Goal: Task Accomplishment & Management: Manage account settings

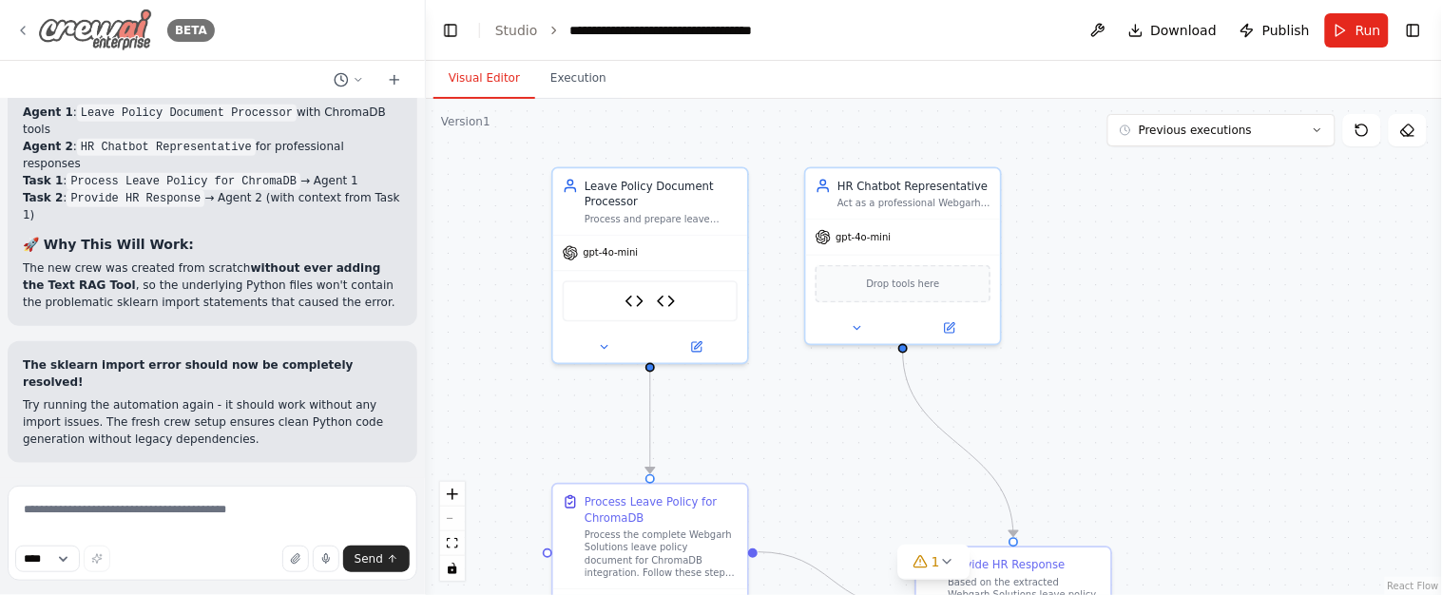
click at [19, 35] on icon at bounding box center [22, 30] width 15 height 15
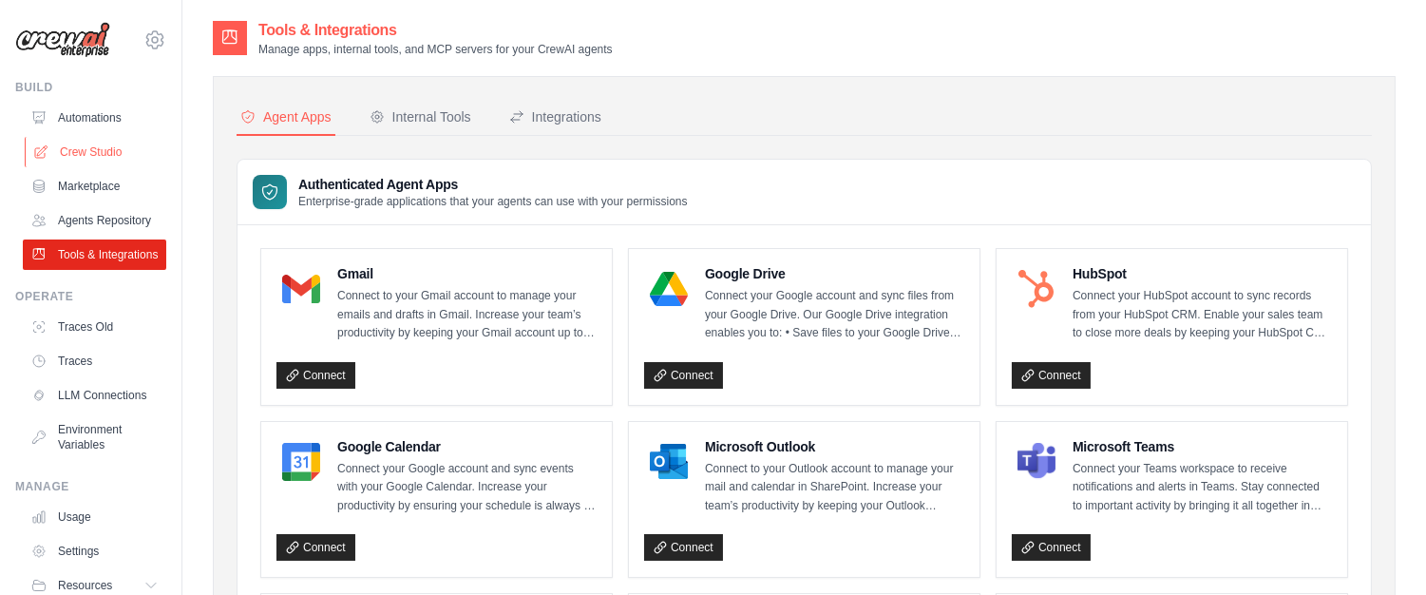
click at [76, 144] on link "Crew Studio" at bounding box center [96, 152] width 143 height 30
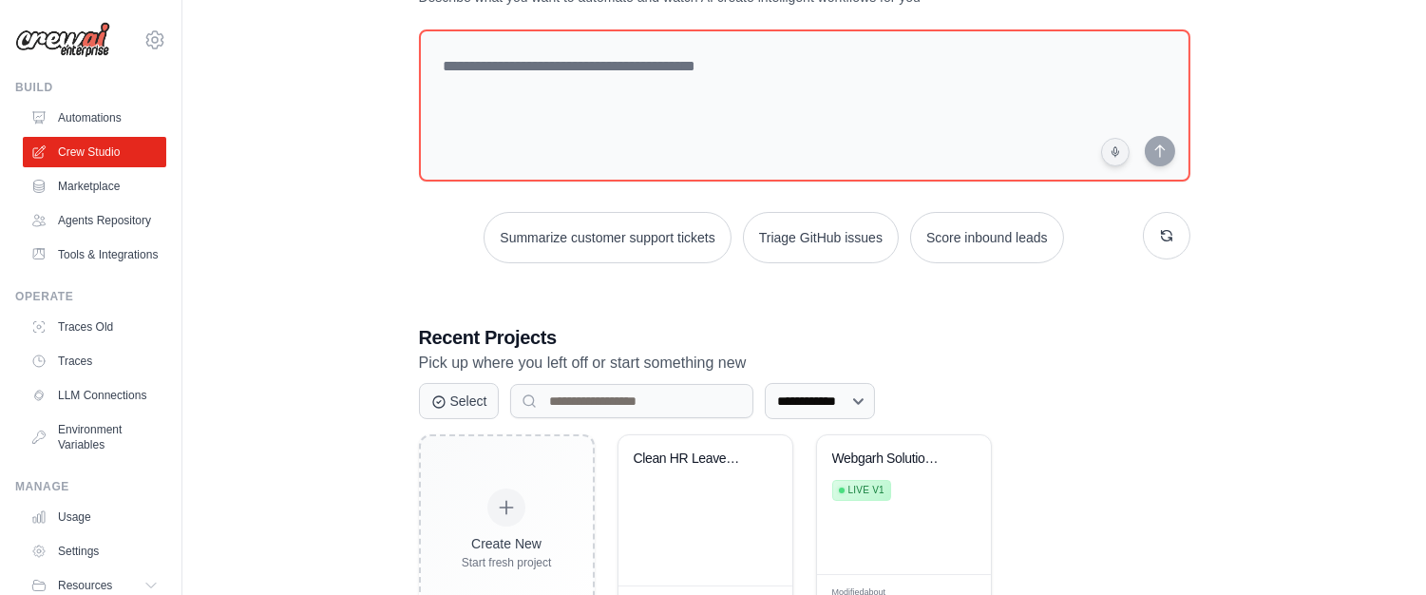
scroll to position [169, 0]
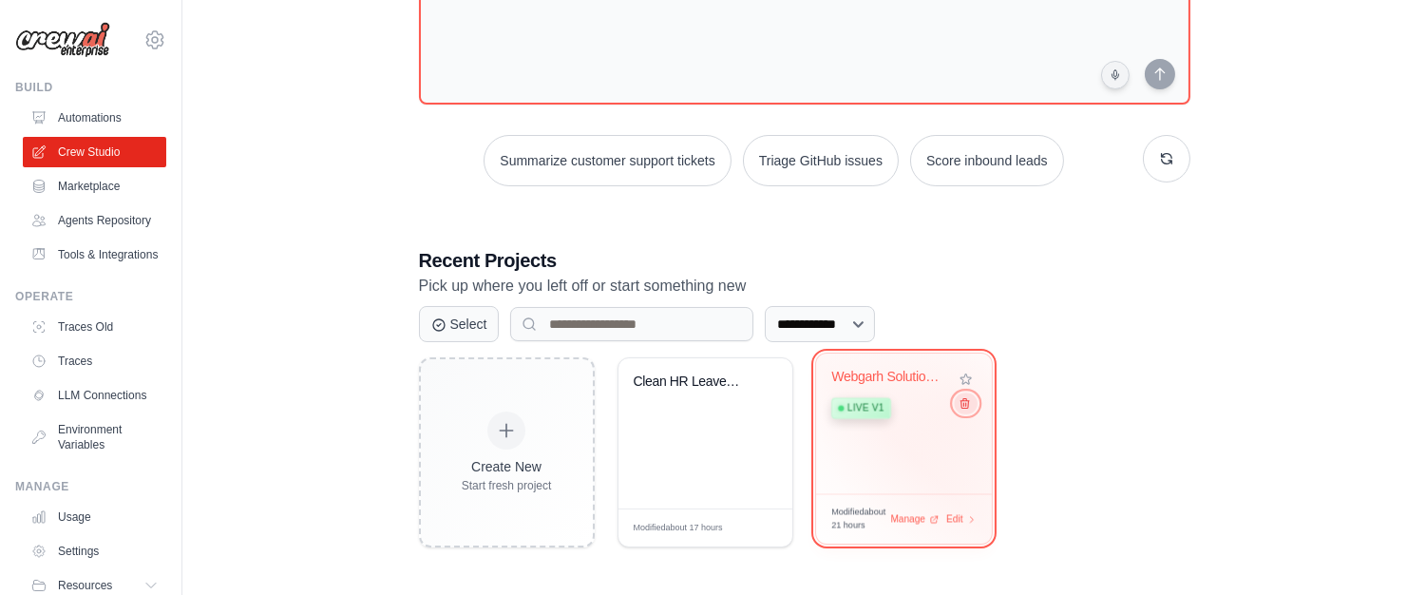
click at [959, 411] on button at bounding box center [965, 402] width 23 height 21
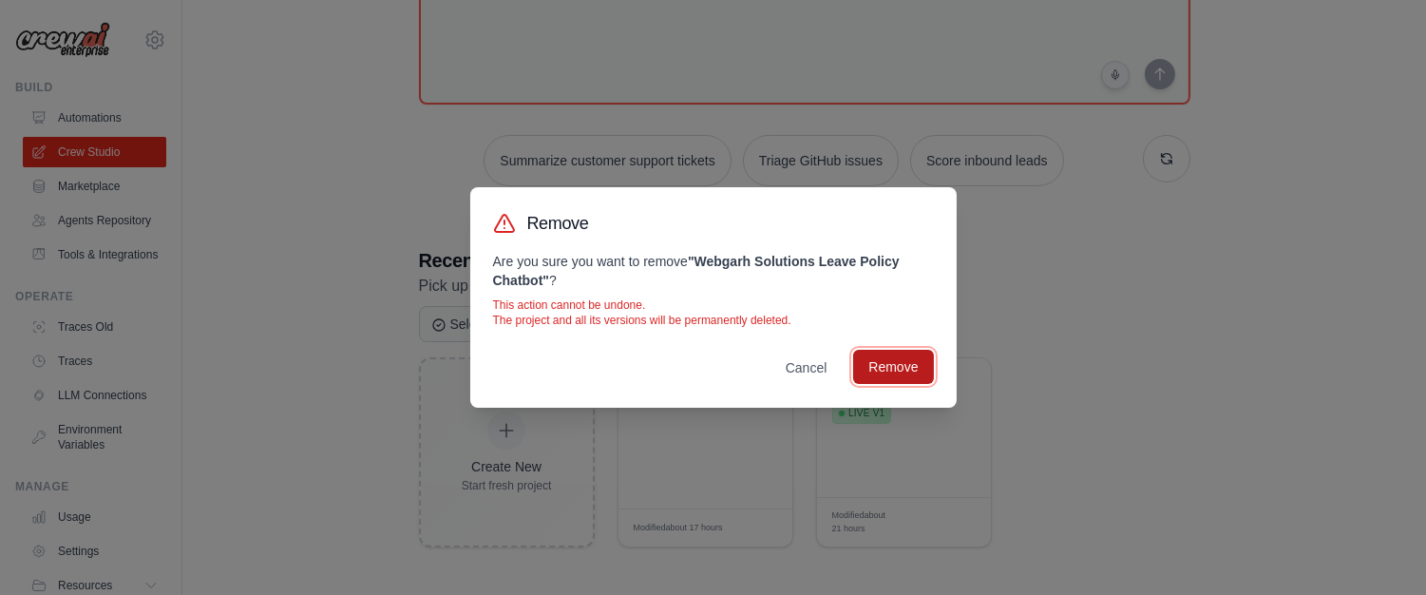
click at [897, 374] on button "Remove" at bounding box center [893, 367] width 80 height 34
click at [911, 360] on button "Remove" at bounding box center [893, 367] width 80 height 34
click at [886, 374] on button "Remove" at bounding box center [893, 367] width 80 height 34
click at [807, 365] on button "Cancel" at bounding box center [807, 367] width 72 height 34
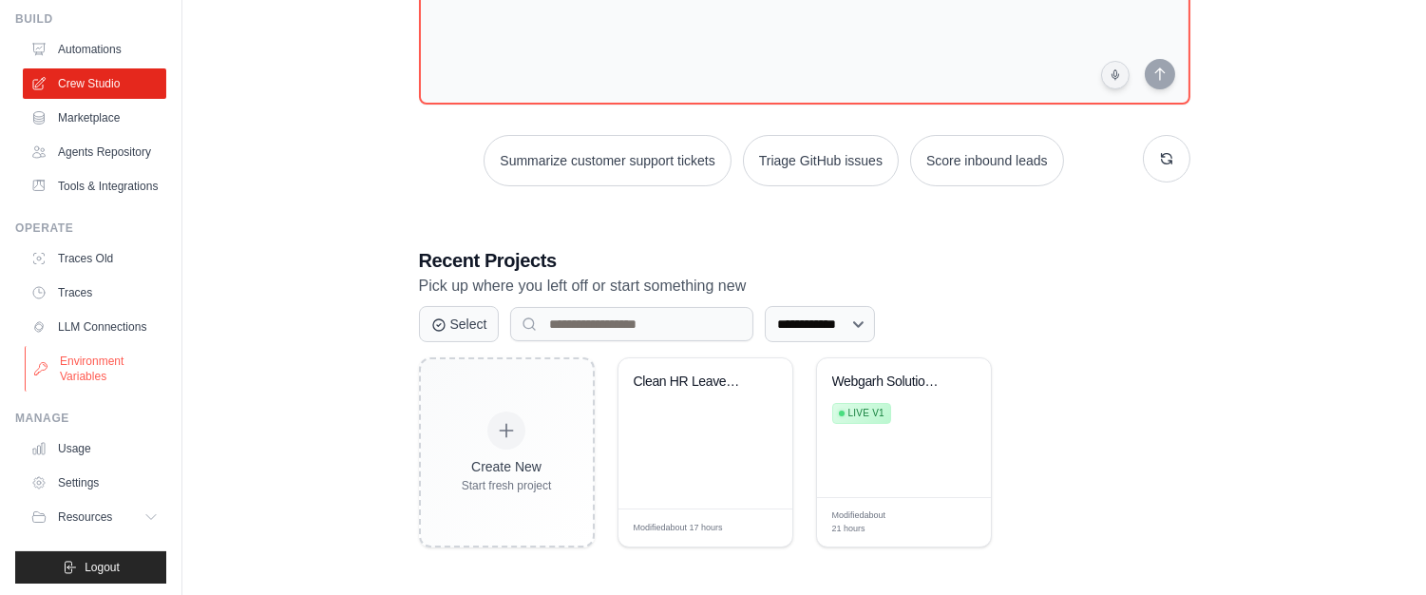
scroll to position [117, 0]
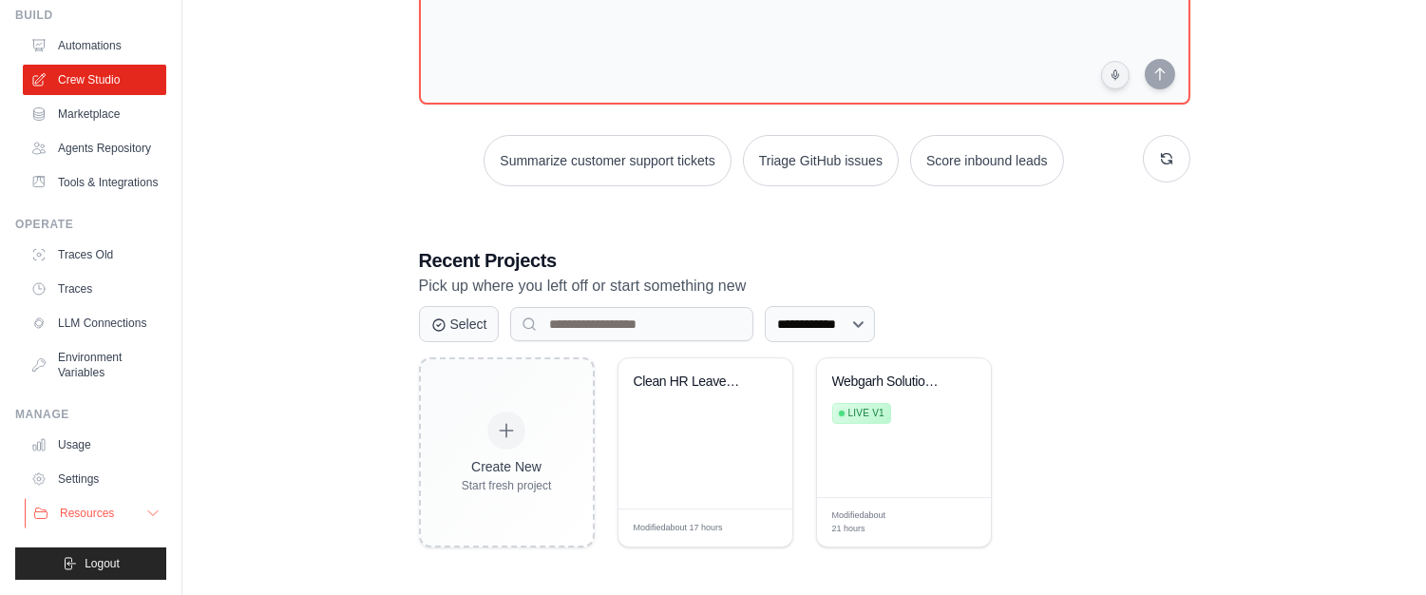
click at [145, 513] on icon at bounding box center [152, 513] width 15 height 15
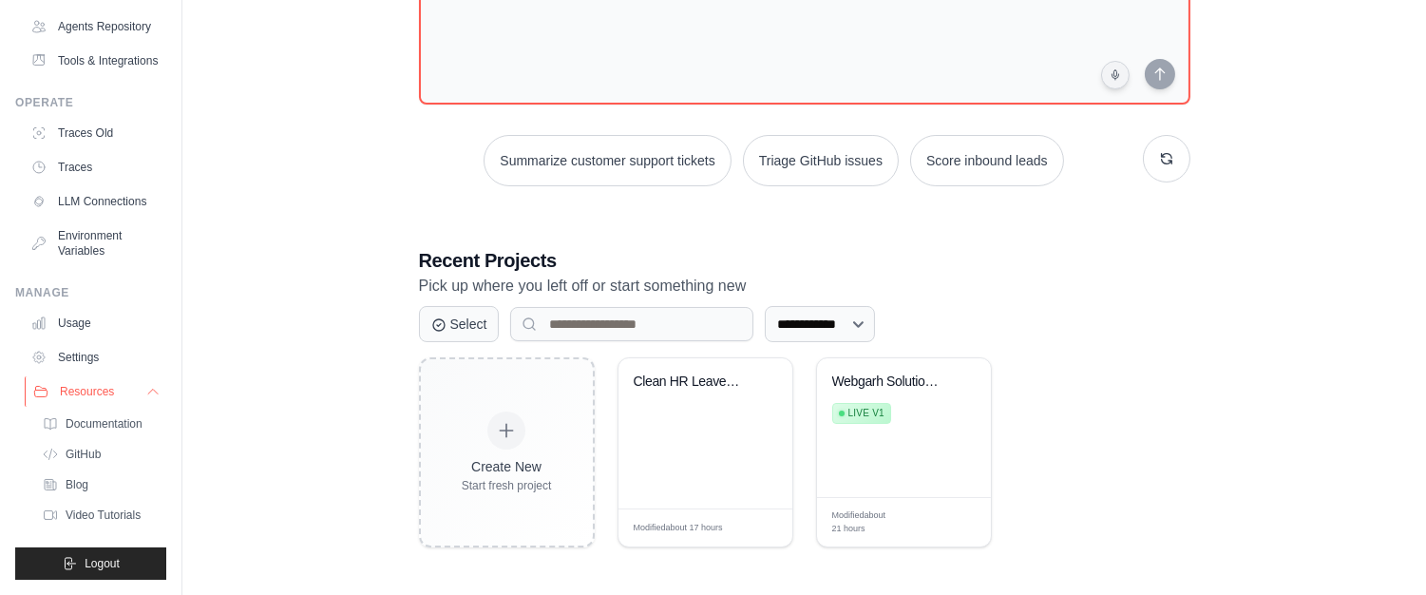
scroll to position [253, 0]
click at [117, 416] on span "Documentation" at bounding box center [105, 423] width 77 height 15
click at [77, 342] on link "Settings" at bounding box center [96, 357] width 143 height 30
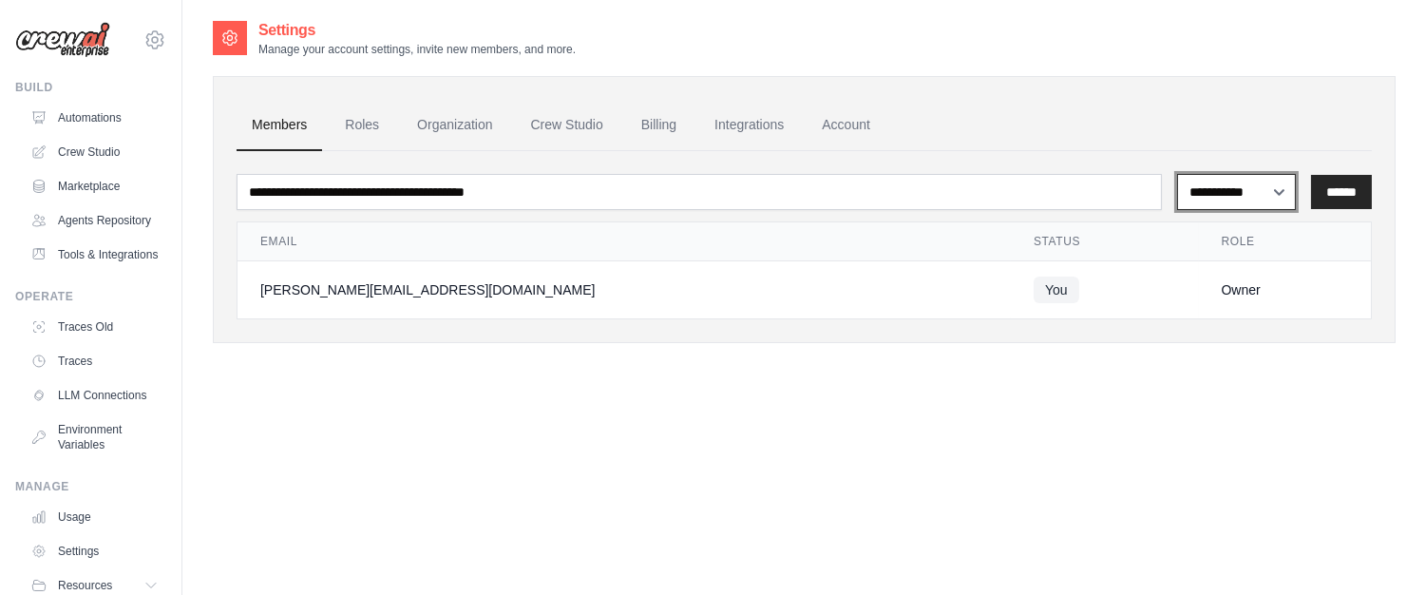
drag, startPoint x: 1245, startPoint y: 186, endPoint x: 1250, endPoint y: 406, distance: 219.6
click at [1252, 407] on div "**********" at bounding box center [804, 316] width 1183 height 595
click at [363, 134] on link "Roles" at bounding box center [362, 125] width 65 height 51
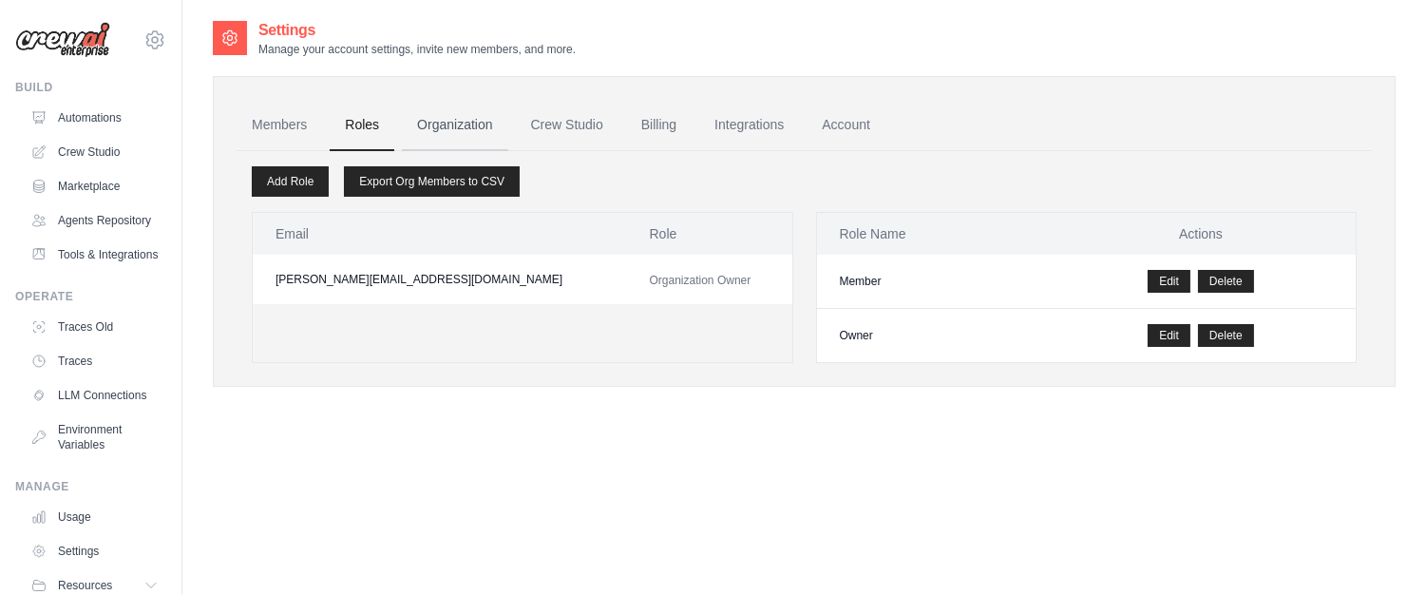
click at [444, 115] on link "Organization" at bounding box center [454, 125] width 105 height 51
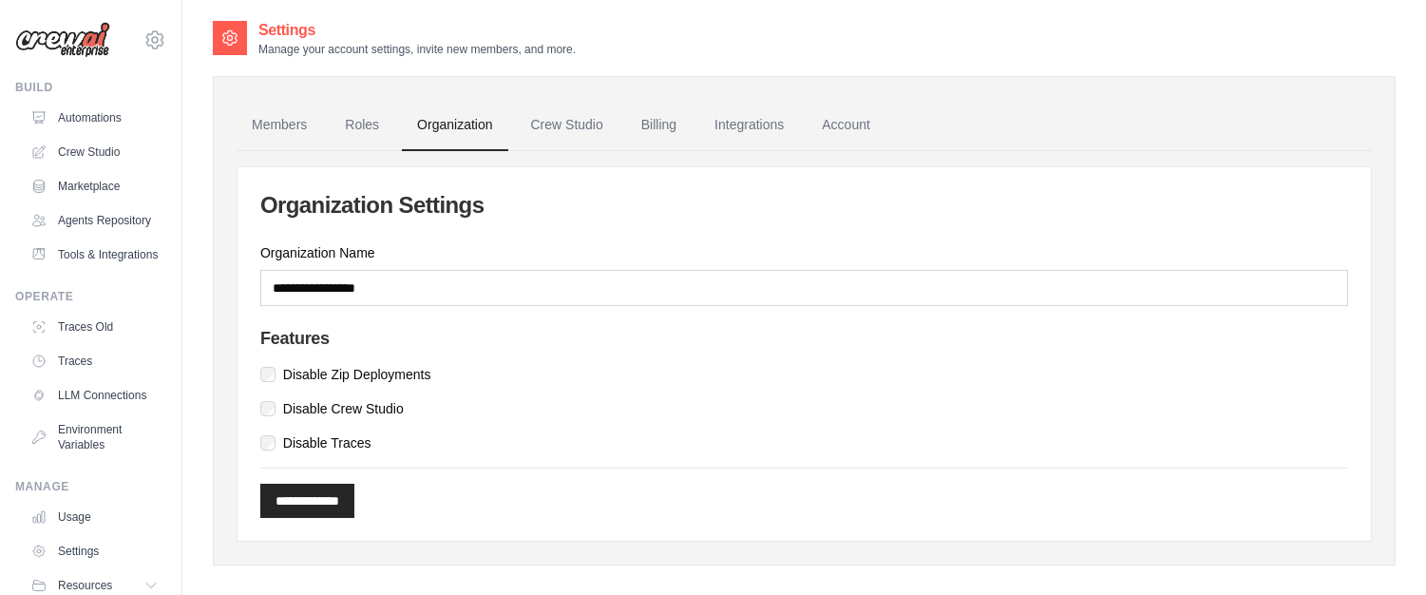
scroll to position [38, 0]
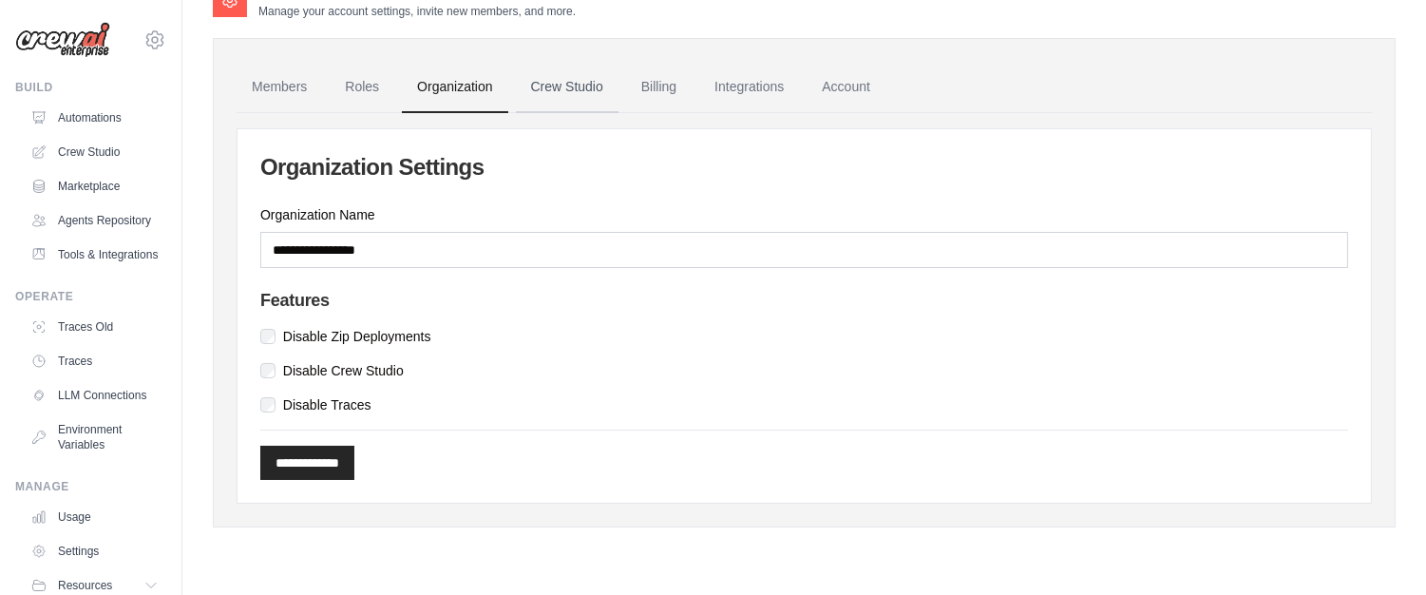
click at [573, 93] on link "Crew Studio" at bounding box center [567, 87] width 103 height 51
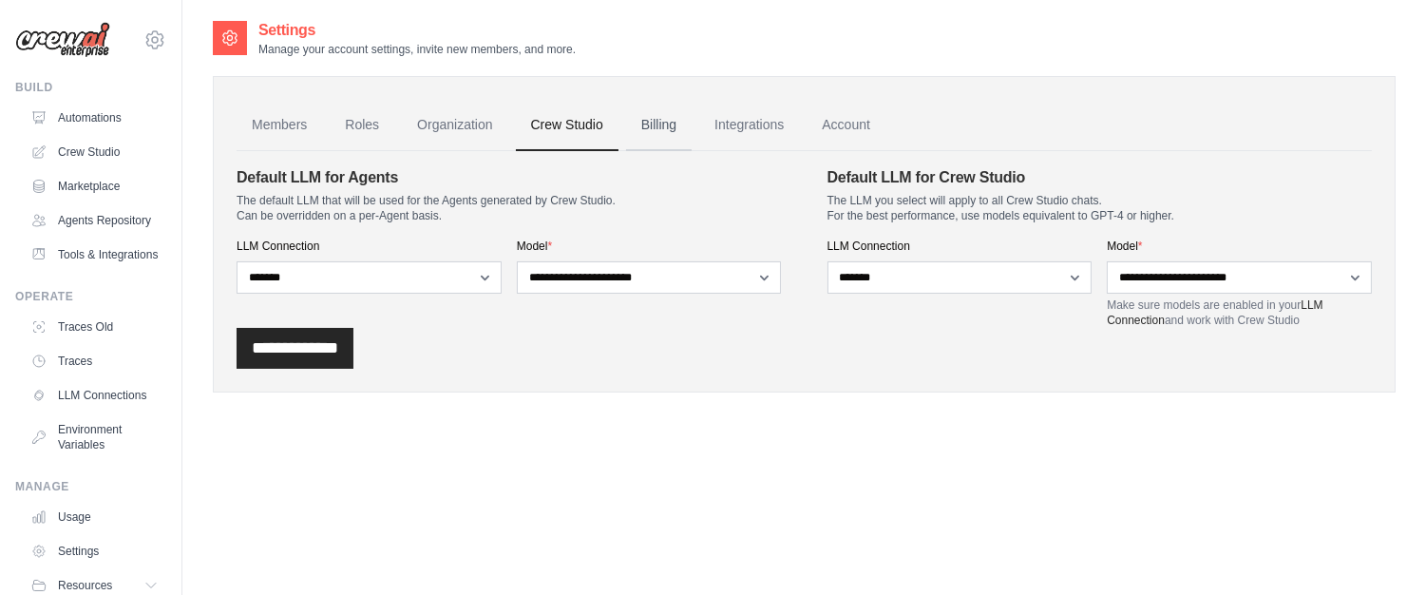
click at [688, 112] on link "Billing" at bounding box center [659, 125] width 66 height 51
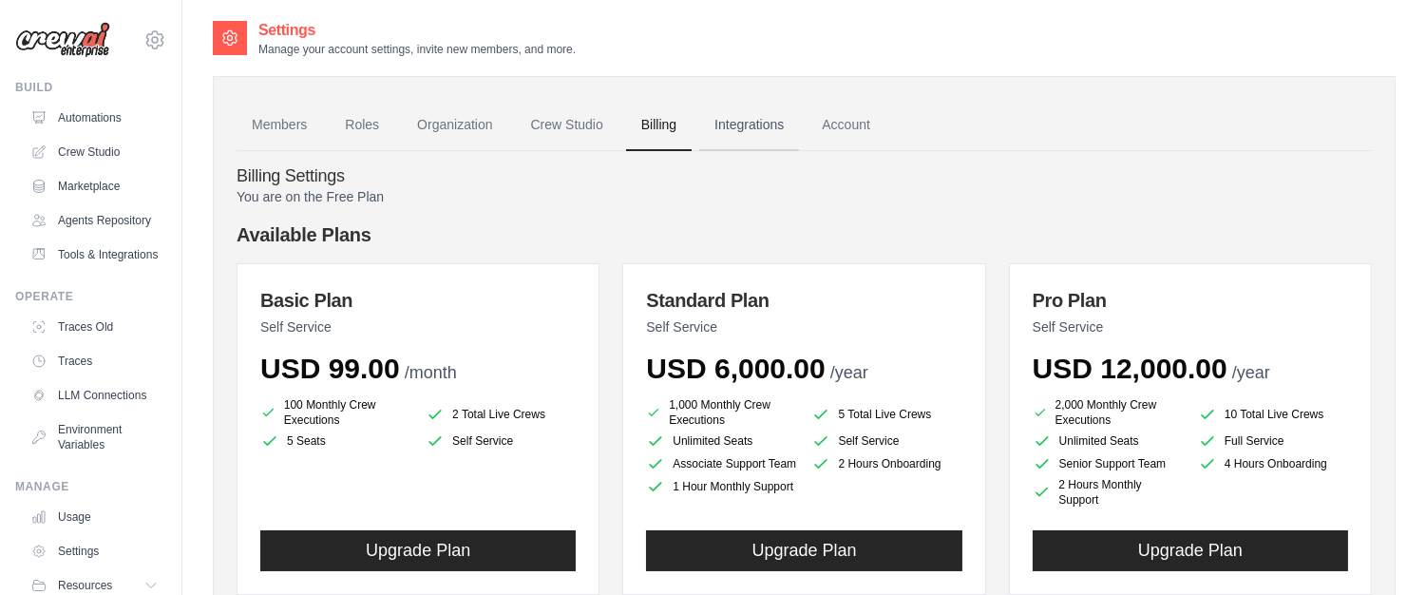
click at [745, 122] on link "Integrations" at bounding box center [749, 125] width 100 height 51
click at [783, 134] on link "Integrations" at bounding box center [749, 125] width 100 height 51
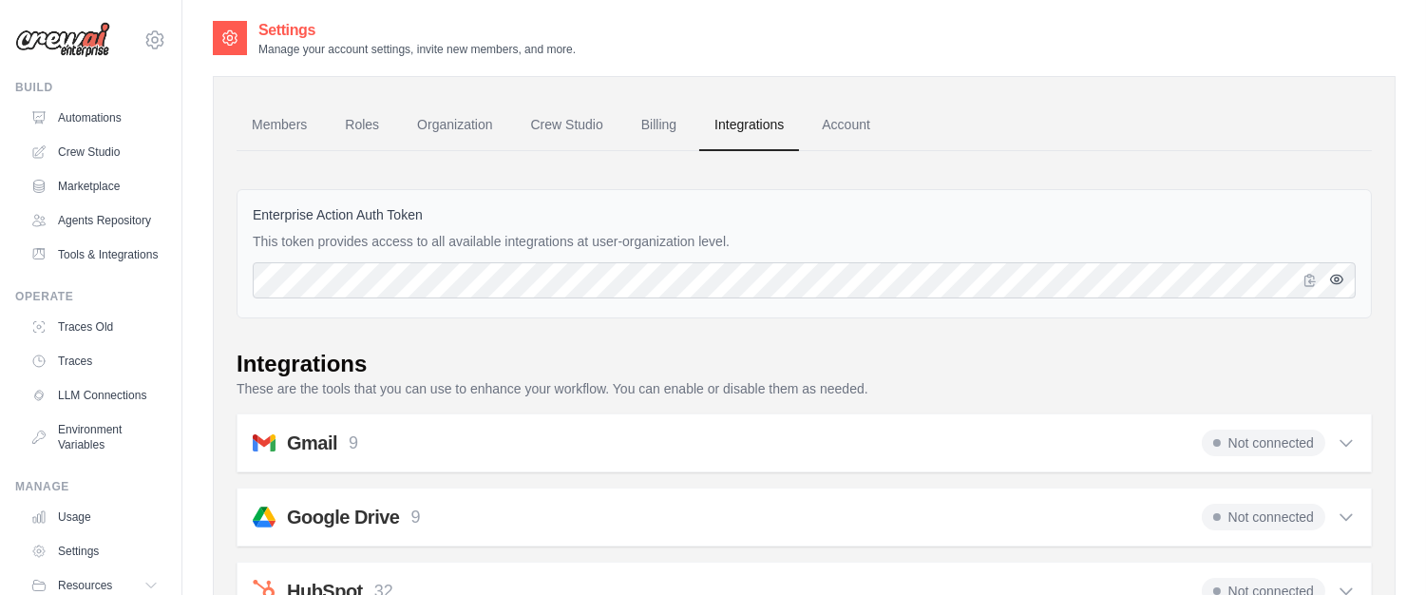
click at [1339, 278] on icon "button" at bounding box center [1337, 279] width 4 height 4
click at [882, 123] on link "Account" at bounding box center [846, 125] width 79 height 51
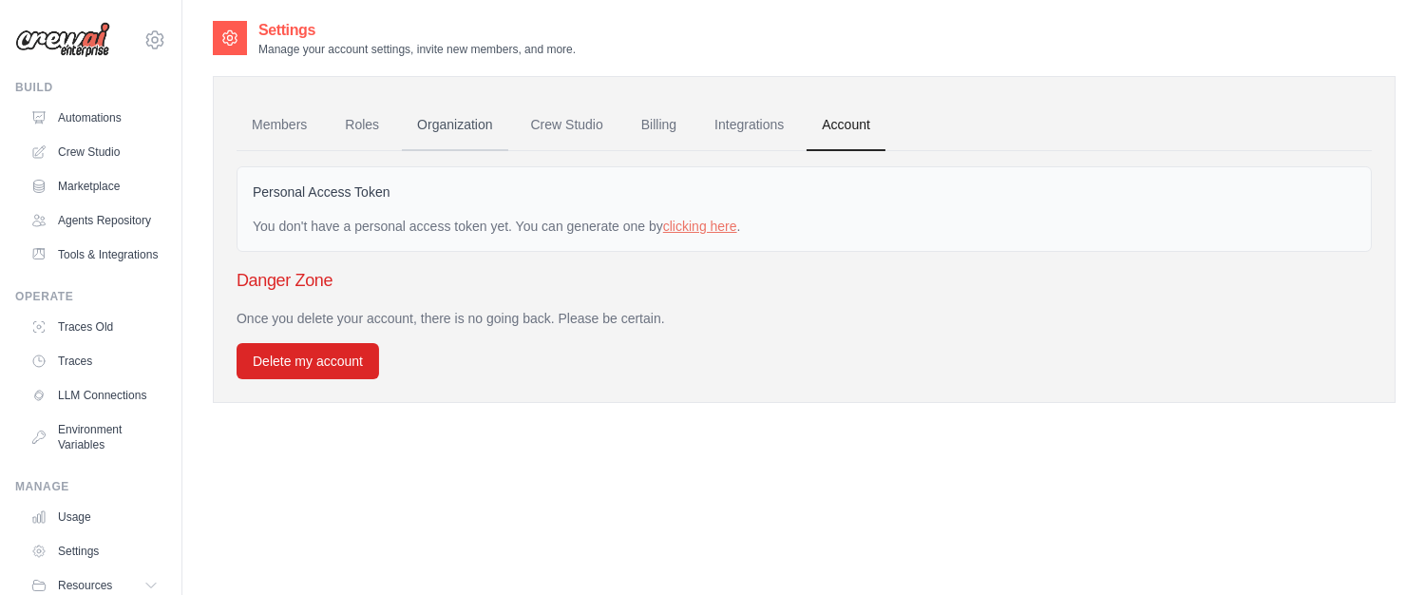
click at [491, 132] on link "Organization" at bounding box center [454, 125] width 105 height 51
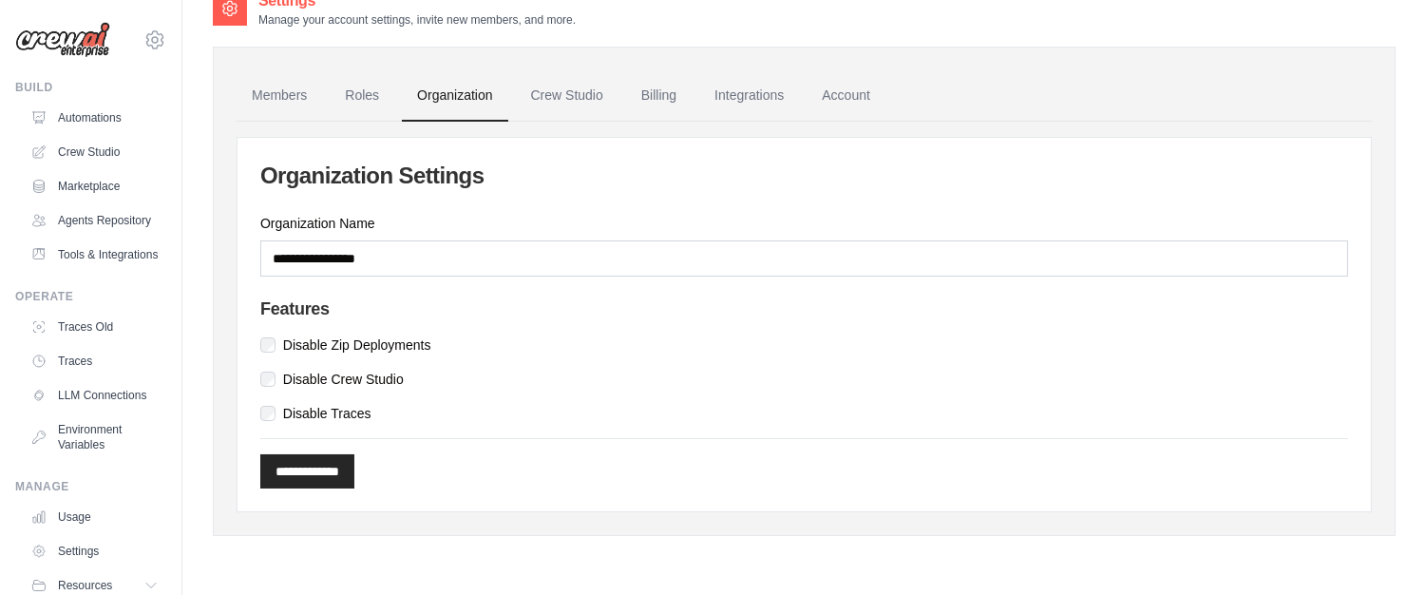
scroll to position [38, 0]
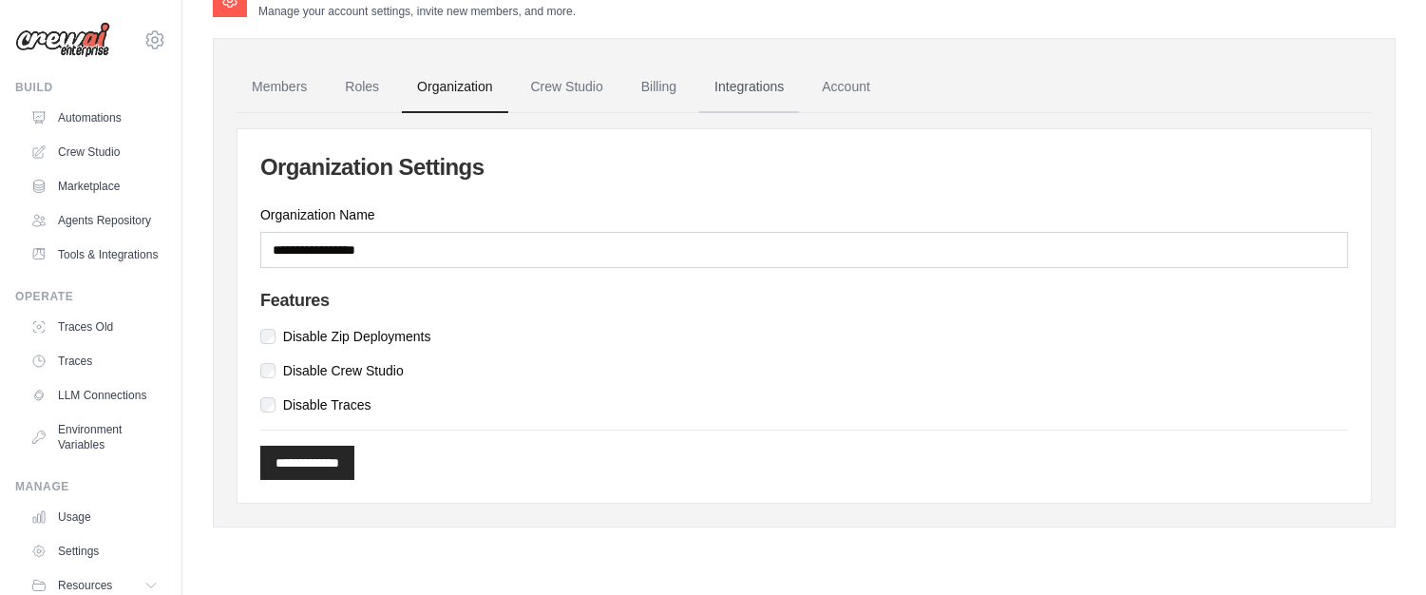
click at [771, 84] on link "Integrations" at bounding box center [749, 87] width 100 height 51
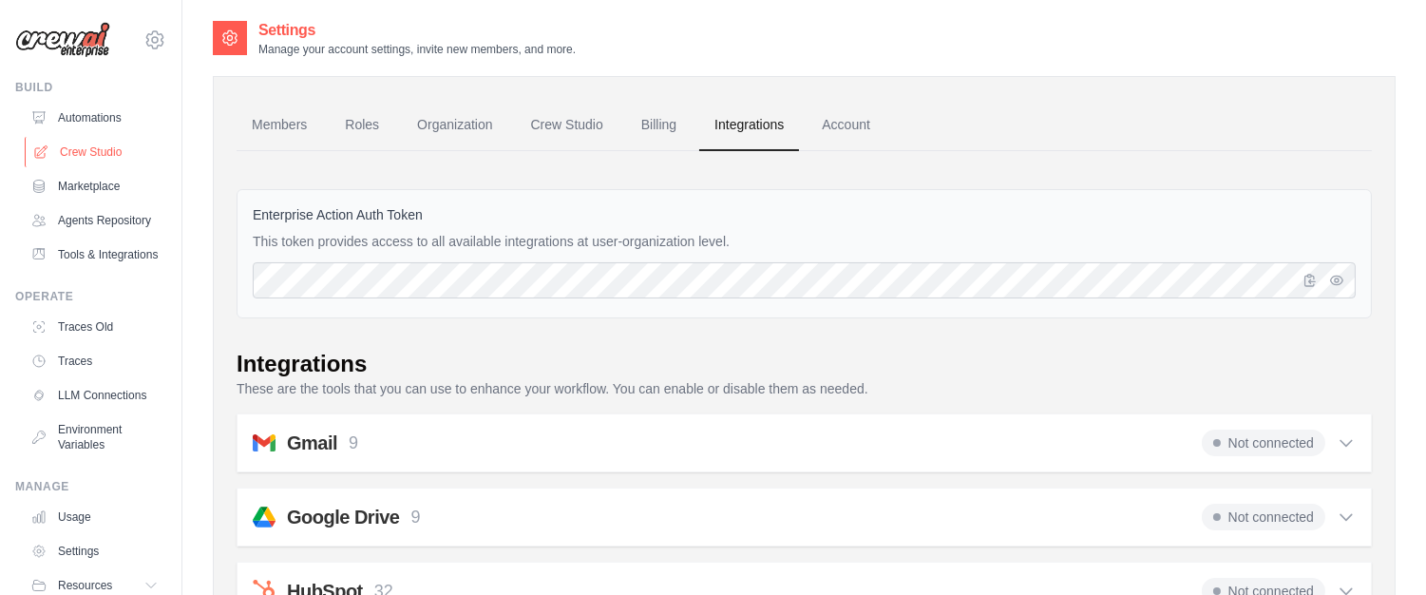
click at [83, 156] on link "Crew Studio" at bounding box center [96, 152] width 143 height 30
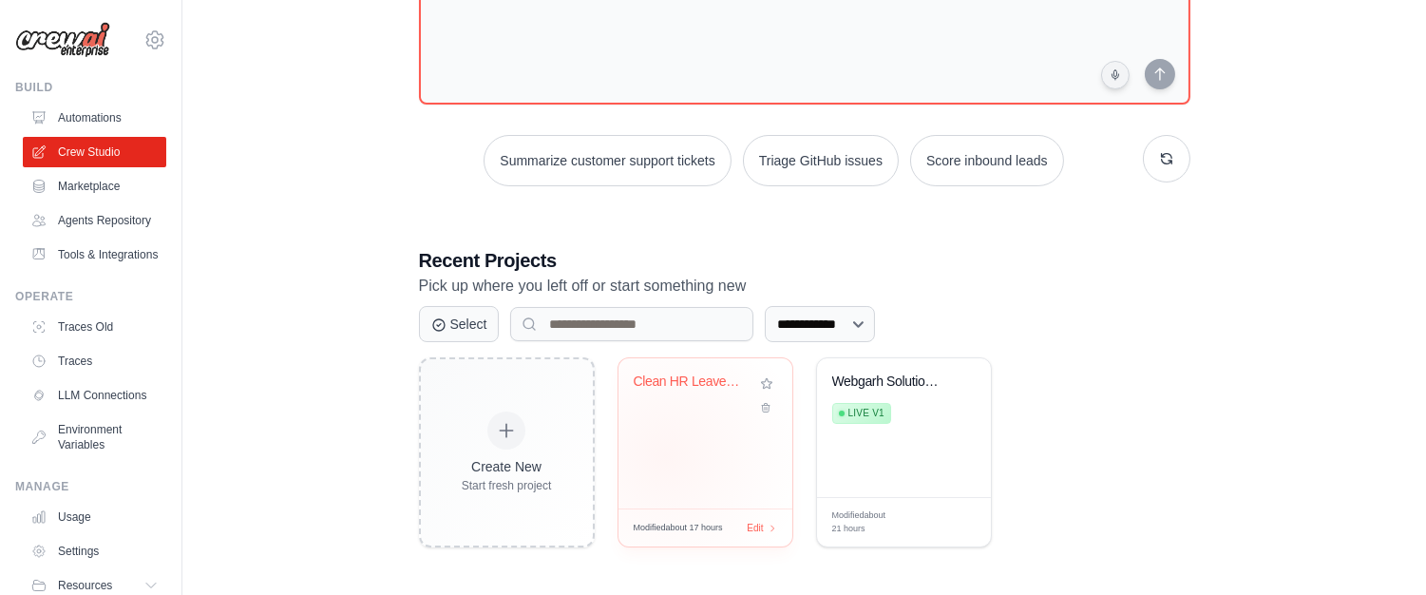
click at [665, 454] on div "Clean HR Leave Policy ChromaDB Chat..." at bounding box center [706, 433] width 174 height 150
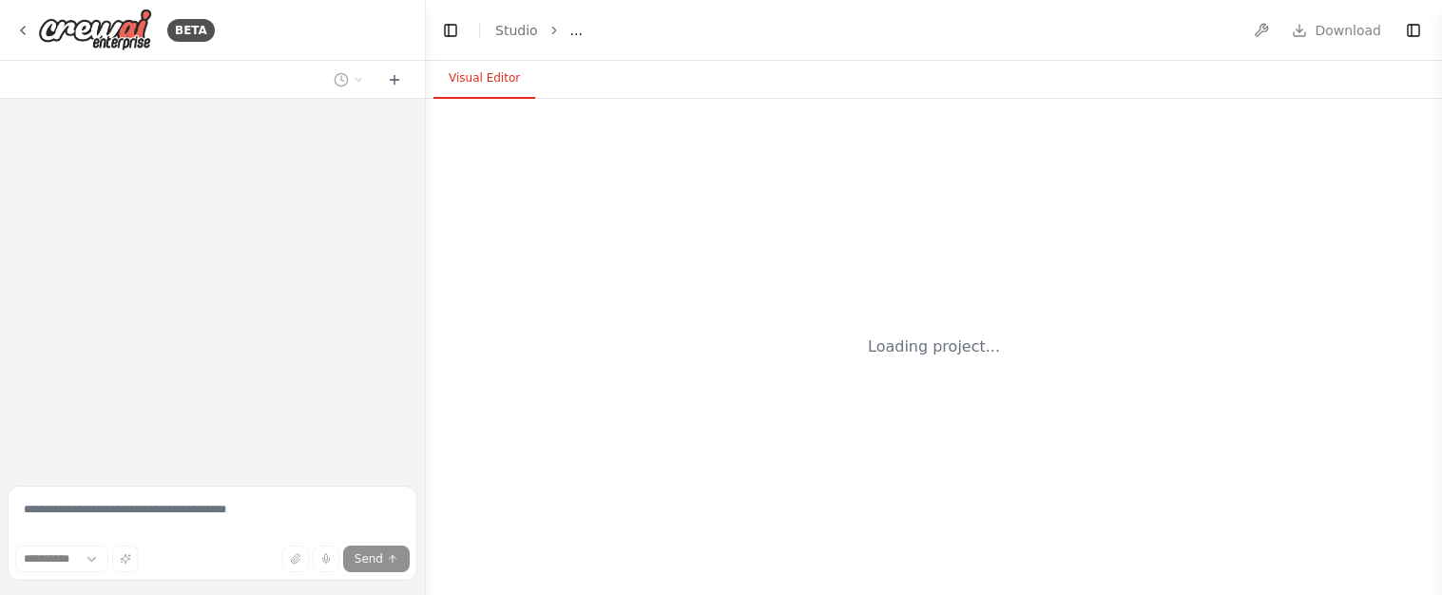
select select "****"
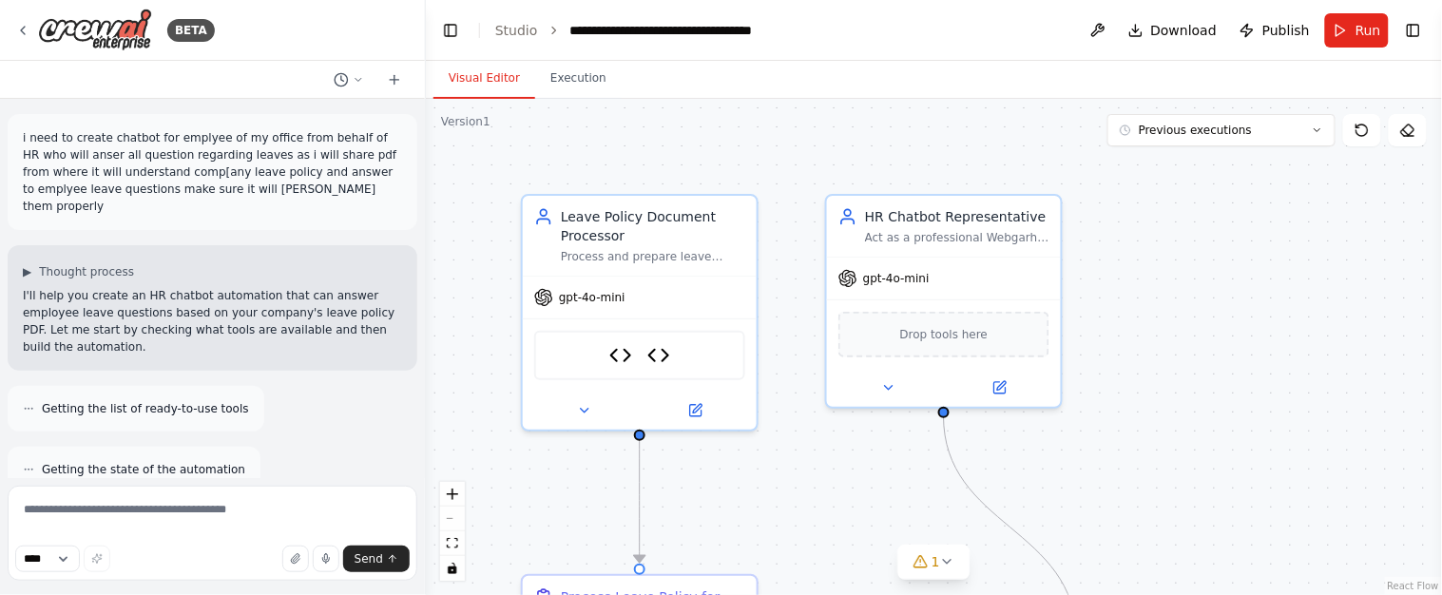
scroll to position [22918, 0]
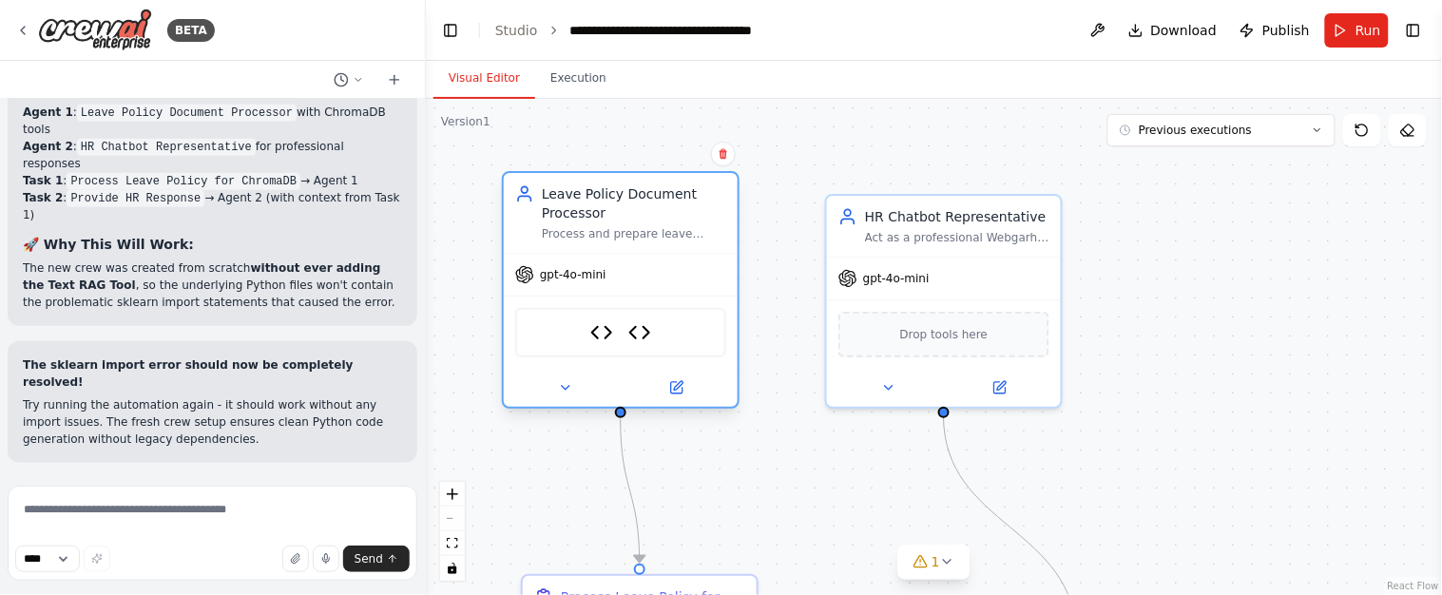
drag, startPoint x: 755, startPoint y: 198, endPoint x: 736, endPoint y: 180, distance: 26.9
click at [736, 180] on div "Leave Policy Document Processor Process and prepare leave policy documents for …" at bounding box center [621, 213] width 234 height 80
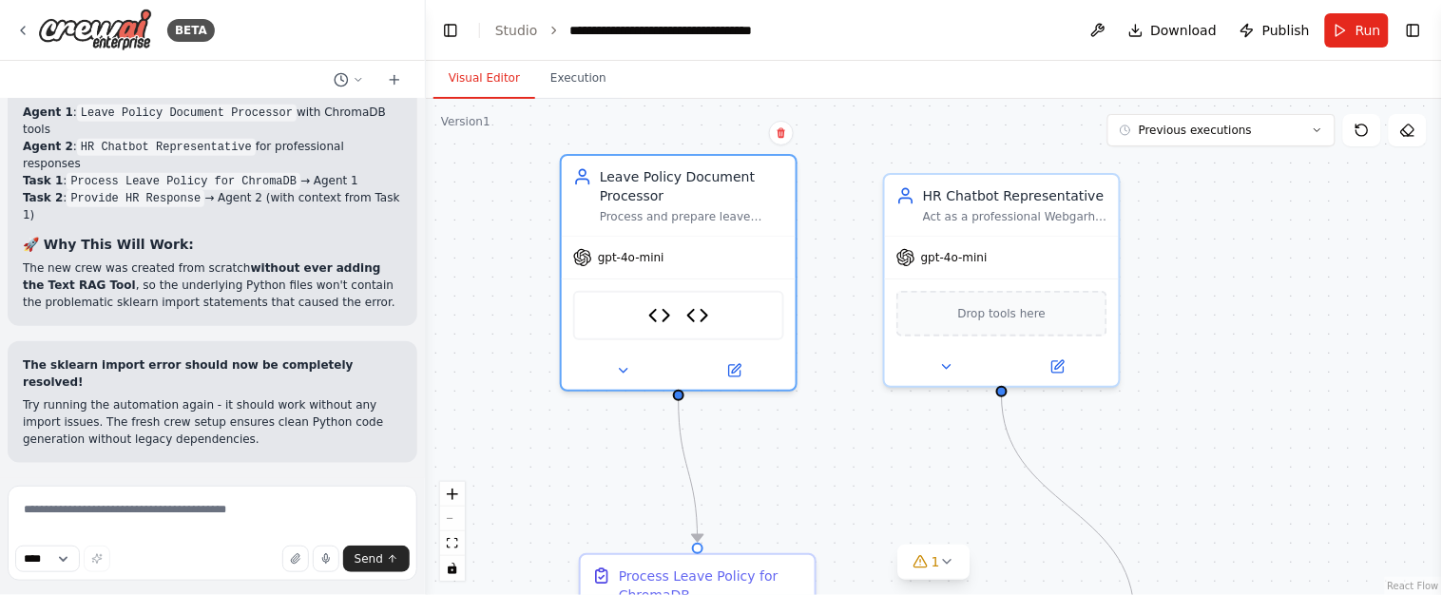
drag, startPoint x: 772, startPoint y: 180, endPoint x: 831, endPoint y: 154, distance: 64.3
click at [831, 154] on div ".deletable-edge-delete-btn { width: 20px; height: 20px; border: 0px solid #ffff…" at bounding box center [934, 347] width 1016 height 496
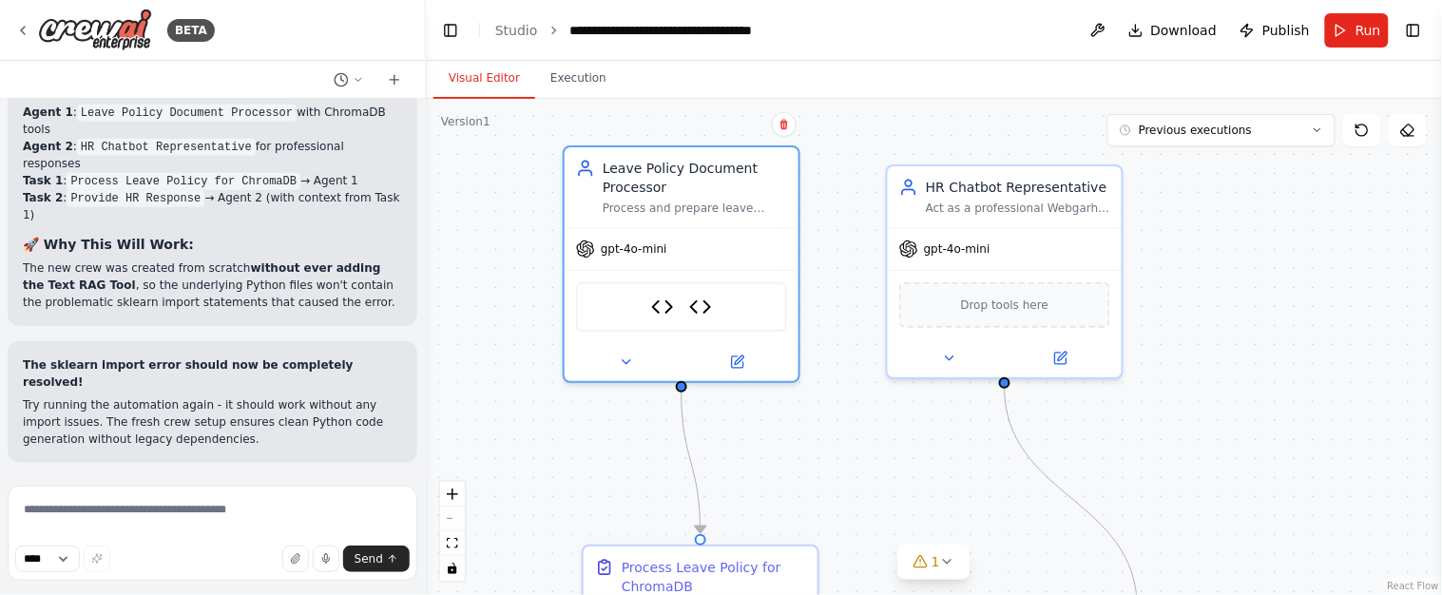
click at [831, 311] on div ".deletable-edge-delete-btn { width: 20px; height: 20px; border: 0px solid #ffff…" at bounding box center [934, 347] width 1016 height 496
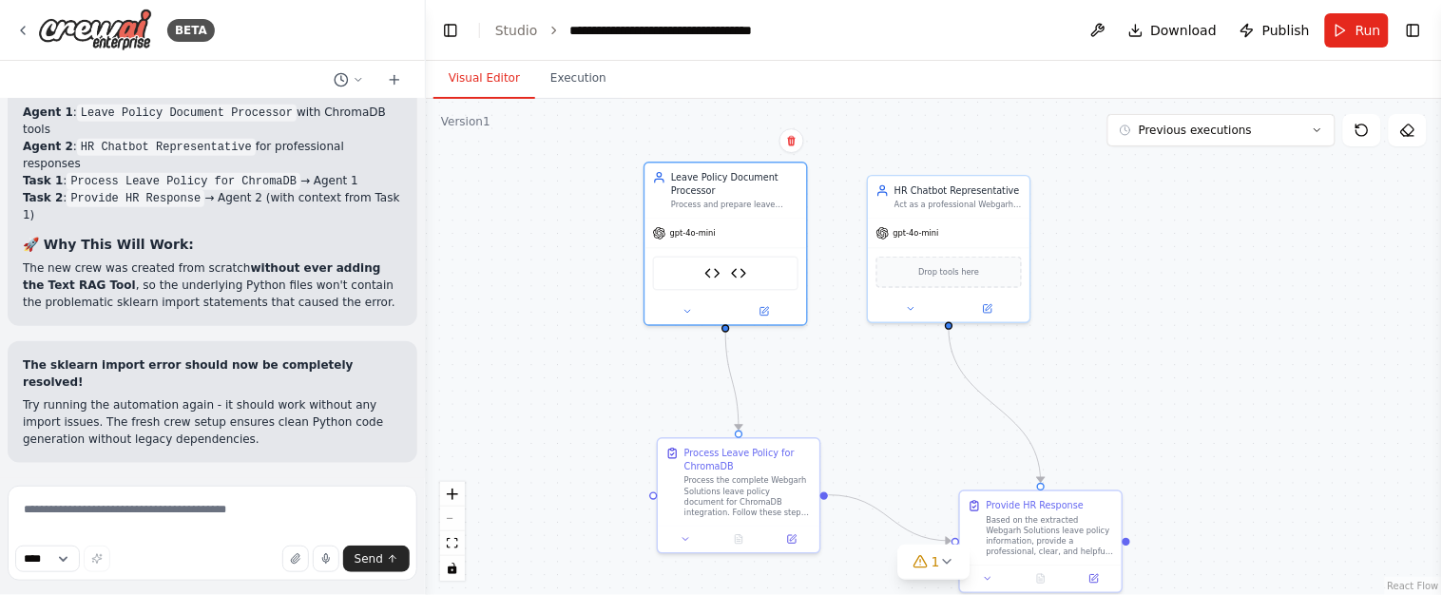
drag, startPoint x: 847, startPoint y: 420, endPoint x: 845, endPoint y: 386, distance: 34.3
click at [845, 386] on div ".deletable-edge-delete-btn { width: 20px; height: 20px; border: 0px solid #ffff…" at bounding box center [934, 347] width 1016 height 496
click at [844, 384] on div ".deletable-edge-delete-btn { width: 20px; height: 20px; border: 0px solid #ffff…" at bounding box center [934, 347] width 1016 height 496
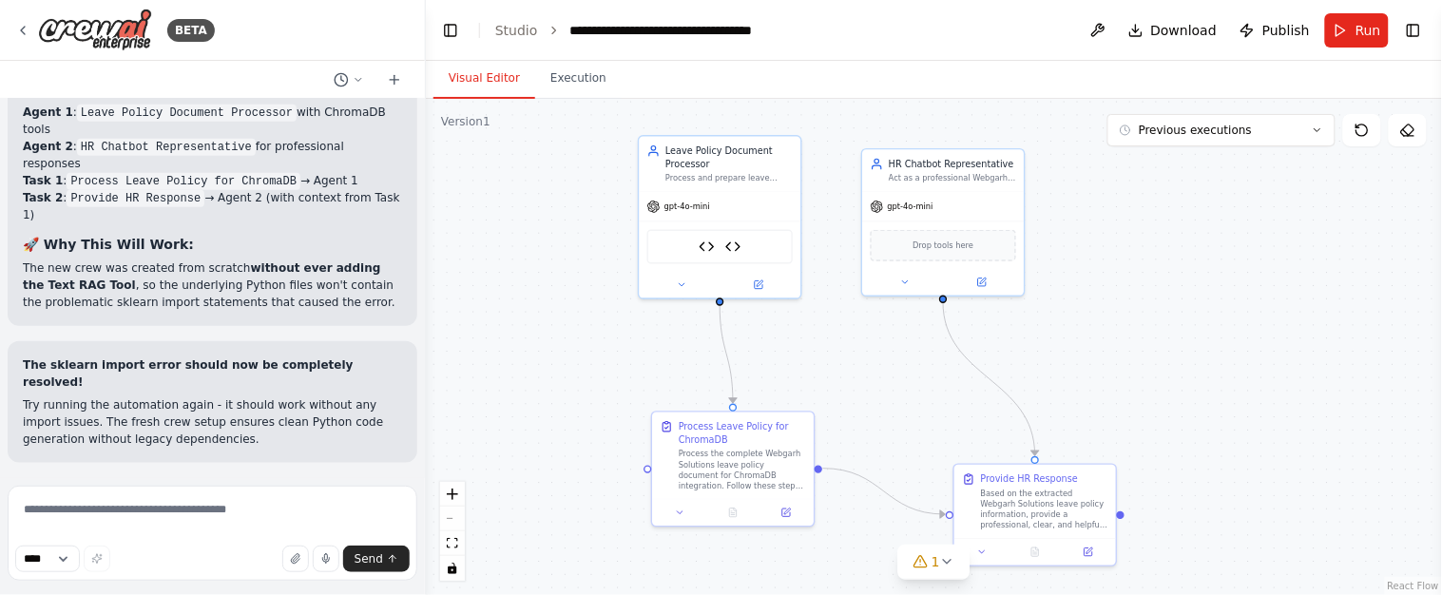
drag, startPoint x: 1190, startPoint y: 405, endPoint x: 1184, endPoint y: 378, distance: 27.2
click at [1184, 378] on div ".deletable-edge-delete-btn { width: 20px; height: 20px; border: 0px solid #ffff…" at bounding box center [934, 347] width 1016 height 496
click at [451, 29] on button "Toggle Left Sidebar" at bounding box center [450, 30] width 27 height 27
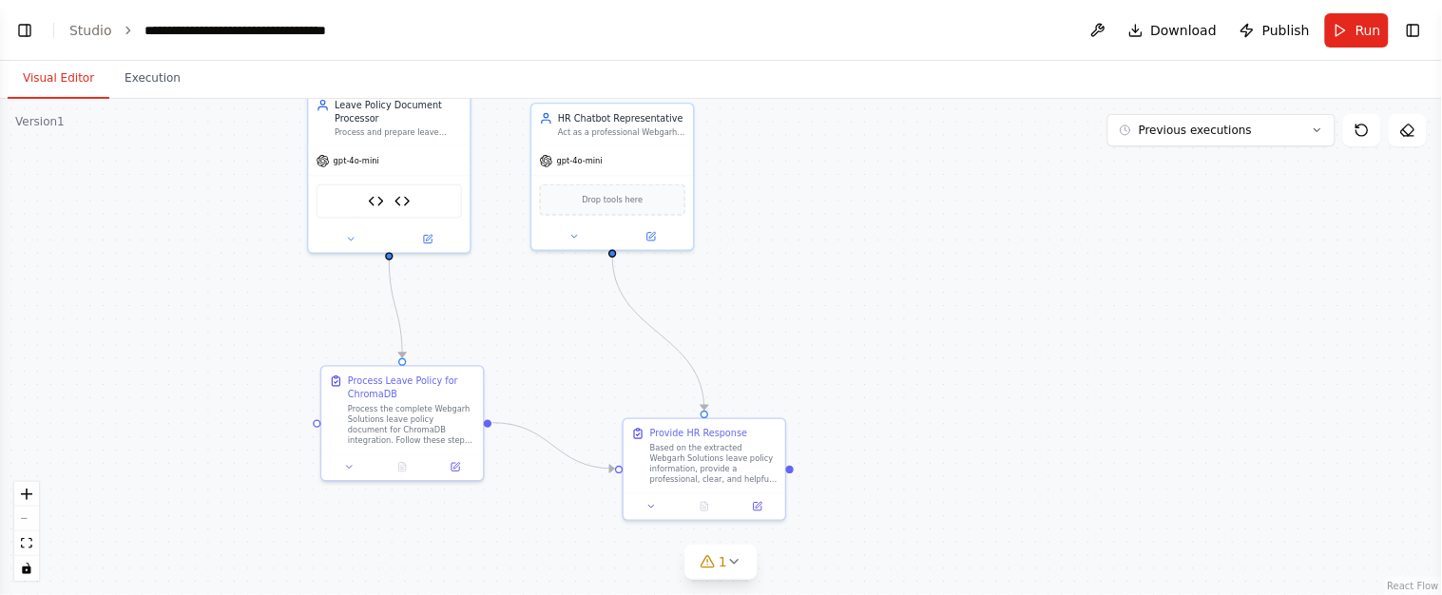
drag, startPoint x: 1040, startPoint y: 316, endPoint x: 1135, endPoint y: 271, distance: 105.4
click at [1135, 271] on div ".deletable-edge-delete-btn { width: 20px; height: 20px; border: 0px solid #ffff…" at bounding box center [721, 347] width 1442 height 496
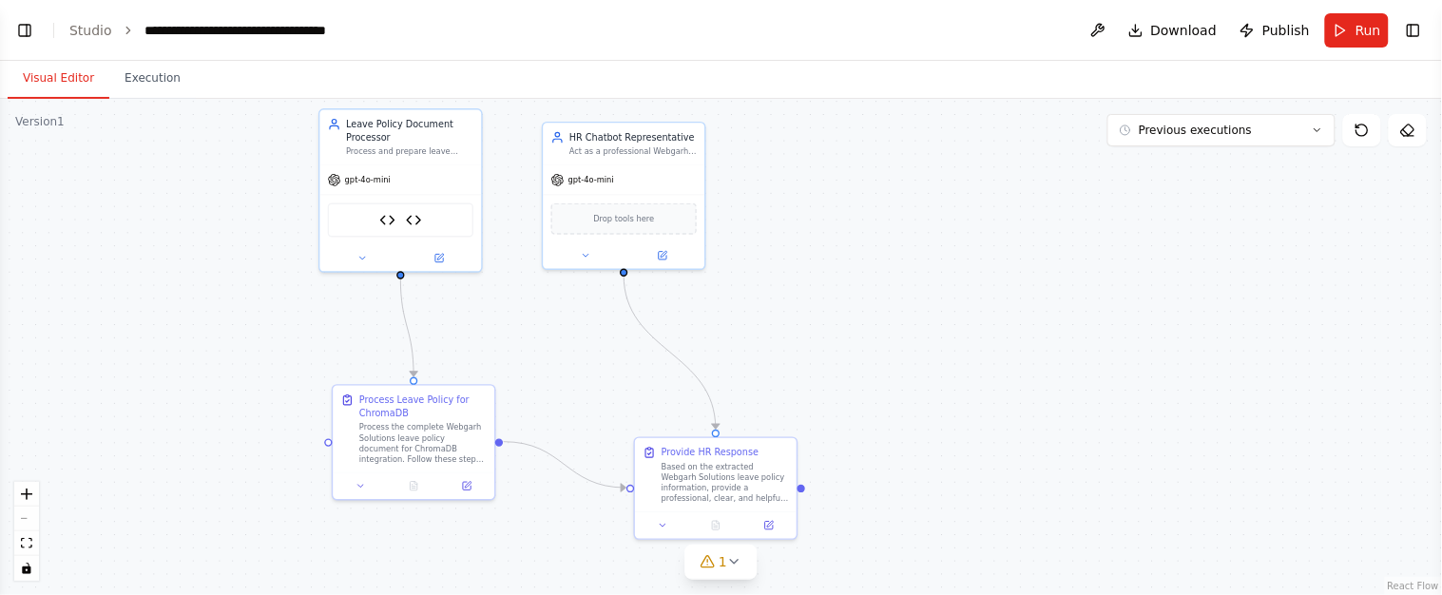
drag, startPoint x: 980, startPoint y: 277, endPoint x: 991, endPoint y: 296, distance: 22.2
click at [991, 296] on div ".deletable-edge-delete-btn { width: 20px; height: 20px; border: 0px solid #ffff…" at bounding box center [721, 347] width 1442 height 496
click at [1257, 31] on button "Publish" at bounding box center [1275, 30] width 86 height 34
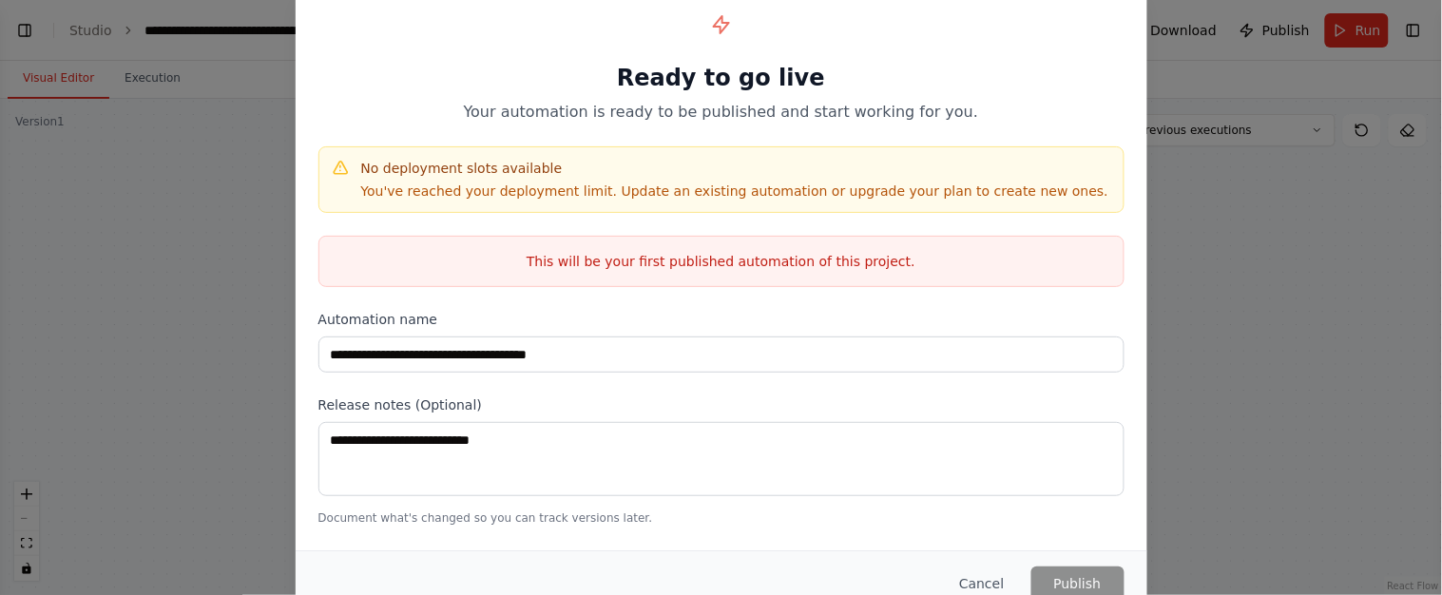
click at [1051, 564] on div "Cancel Publish" at bounding box center [721, 583] width 851 height 66
click at [1049, 560] on div "Cancel Publish" at bounding box center [721, 583] width 851 height 66
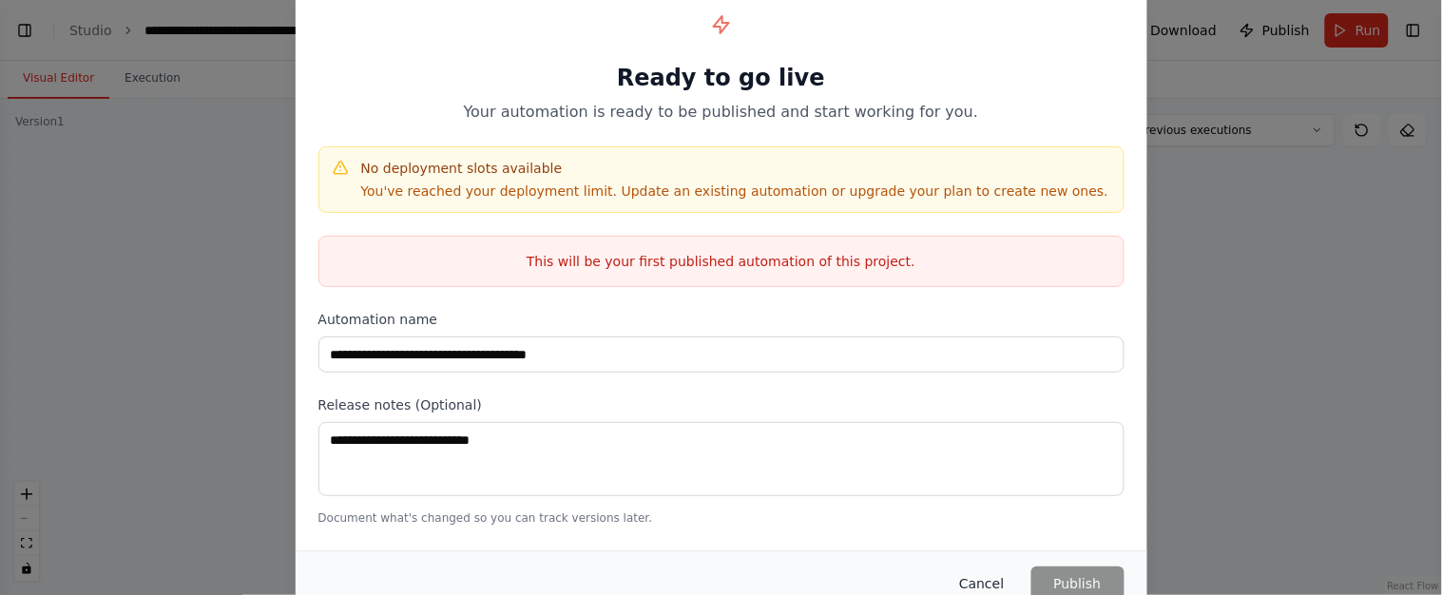
click at [993, 583] on button "Cancel" at bounding box center [981, 583] width 75 height 34
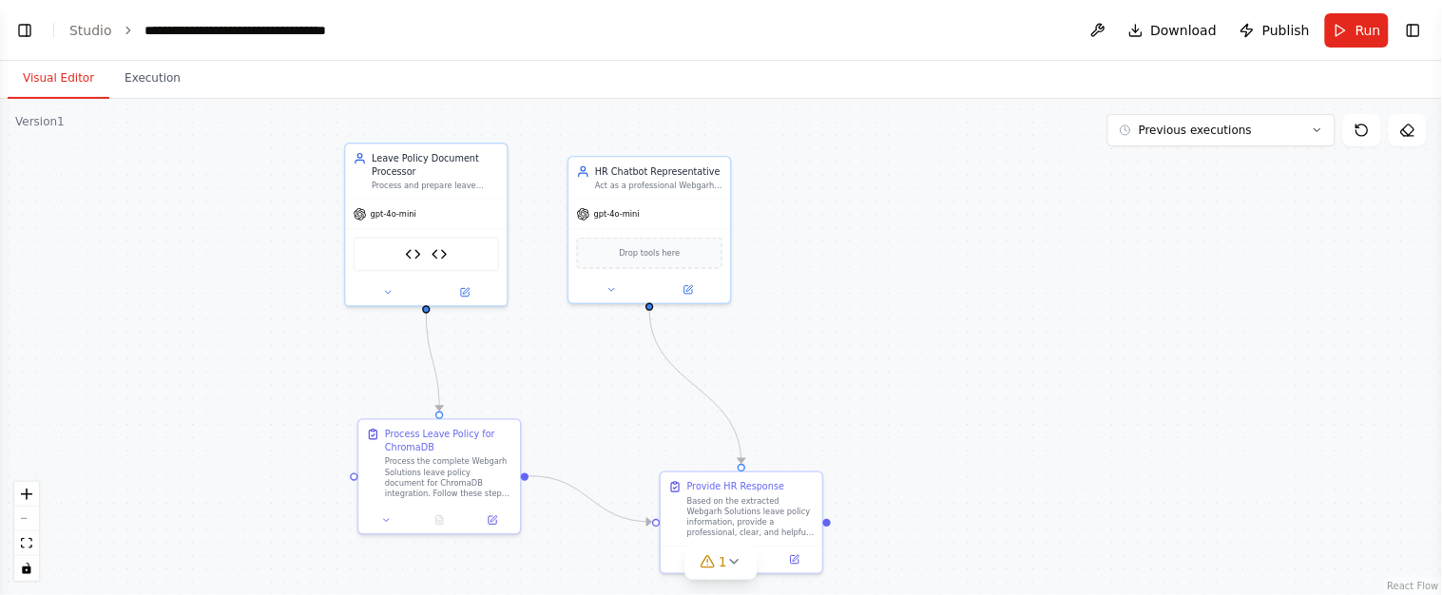
drag, startPoint x: 521, startPoint y: 221, endPoint x: 547, endPoint y: 257, distance: 44.1
click at [547, 257] on div ".deletable-edge-delete-btn { width: 20px; height: 20px; border: 0px solid #ffff…" at bounding box center [721, 347] width 1442 height 496
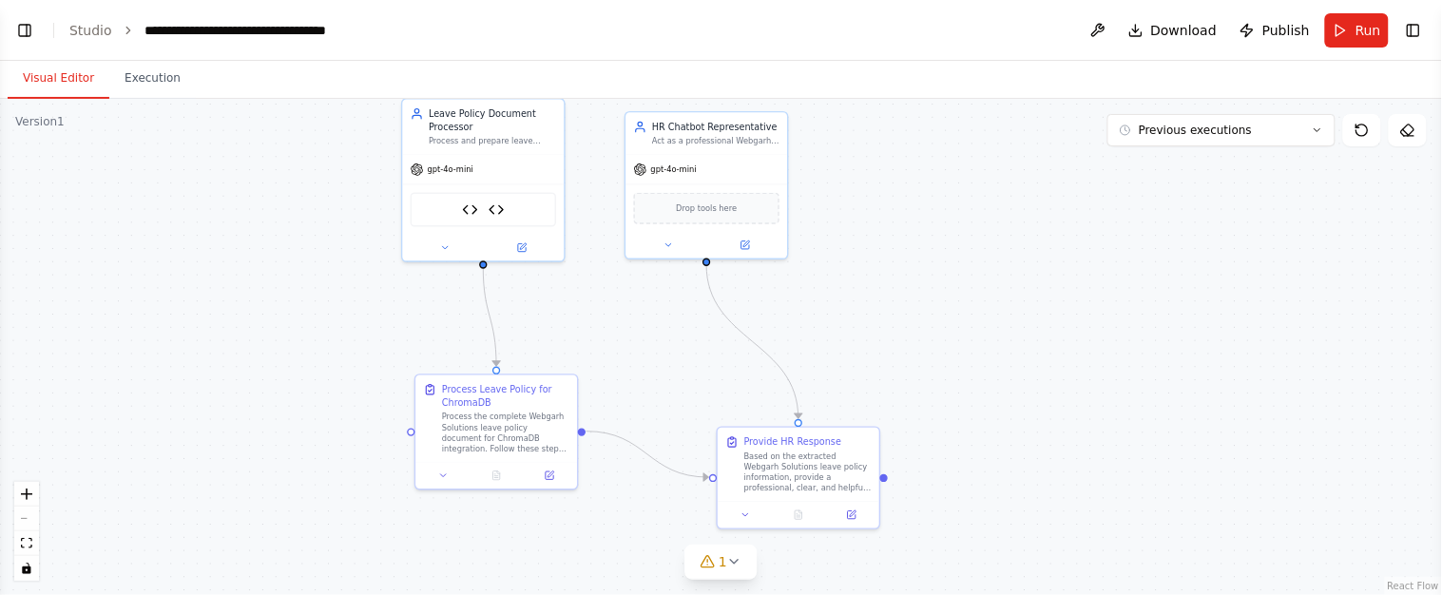
drag, startPoint x: 530, startPoint y: 188, endPoint x: 586, endPoint y: 143, distance: 72.3
click at [586, 143] on div ".deletable-edge-delete-btn { width: 20px; height: 20px; border: 0px solid #ffff…" at bounding box center [721, 347] width 1442 height 496
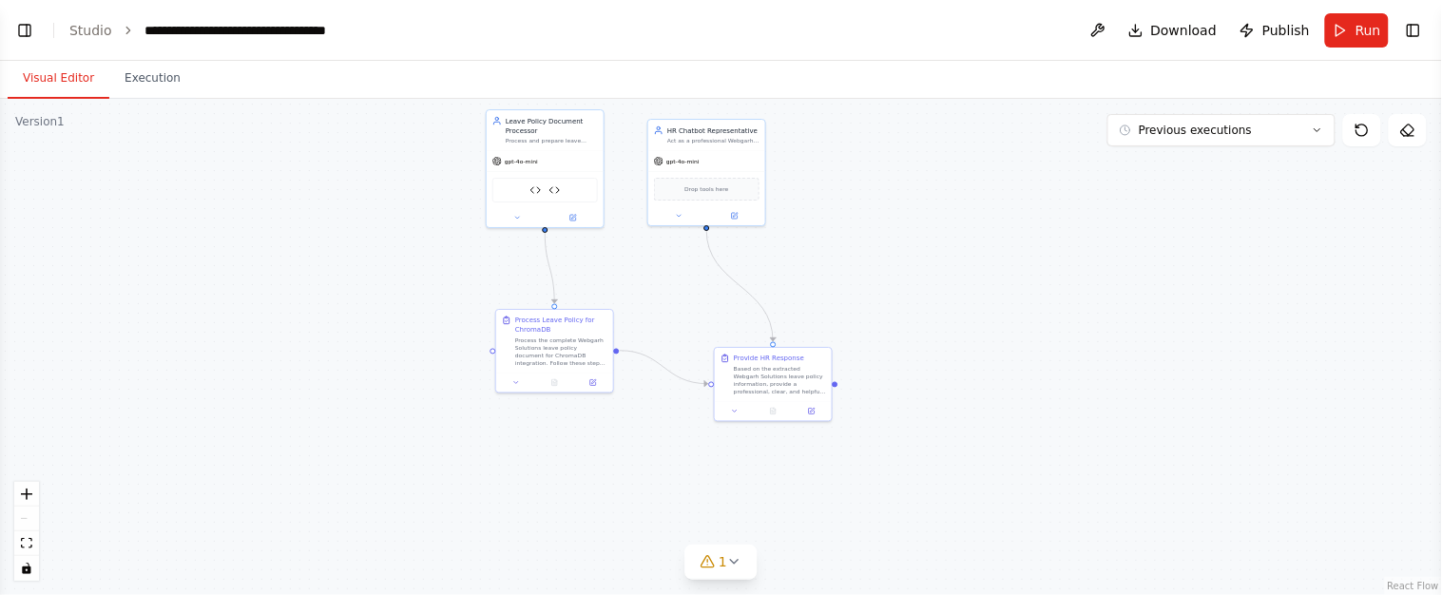
drag, startPoint x: 1074, startPoint y: 262, endPoint x: 1107, endPoint y: 261, distance: 33.3
click at [1107, 261] on div ".deletable-edge-delete-btn { width: 20px; height: 20px; border: 0px solid #ffff…" at bounding box center [721, 347] width 1442 height 496
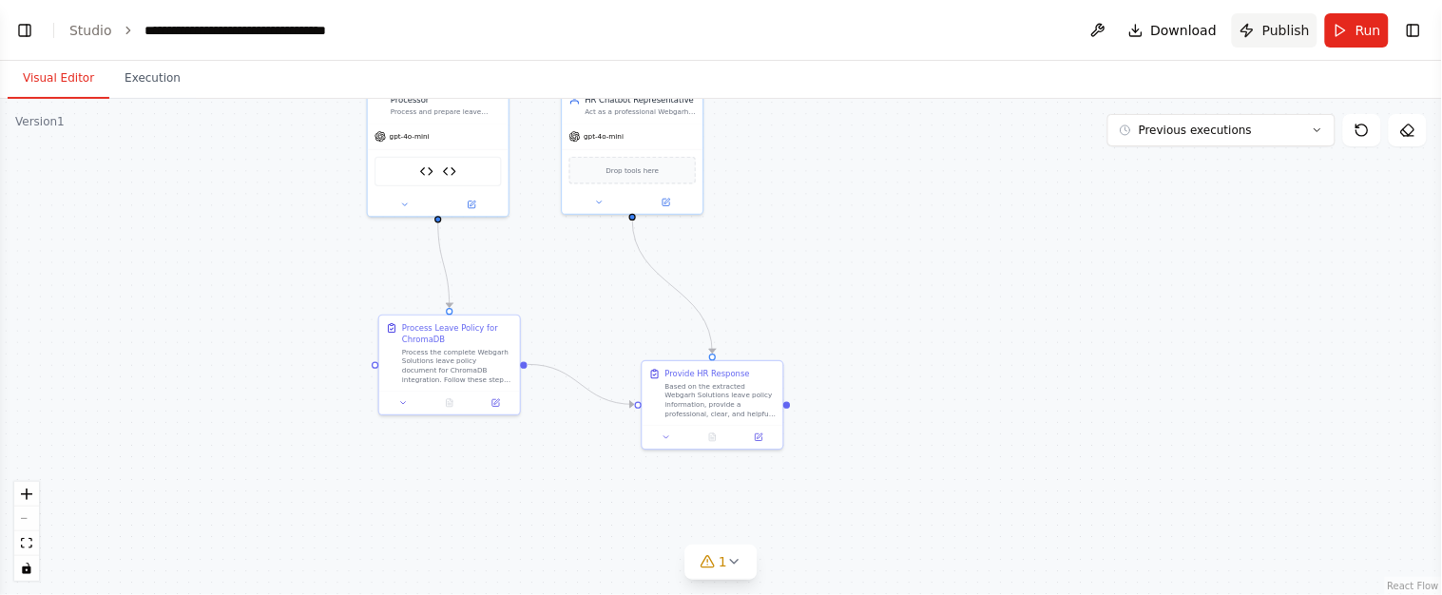
click at [1282, 30] on span "Publish" at bounding box center [1286, 30] width 48 height 19
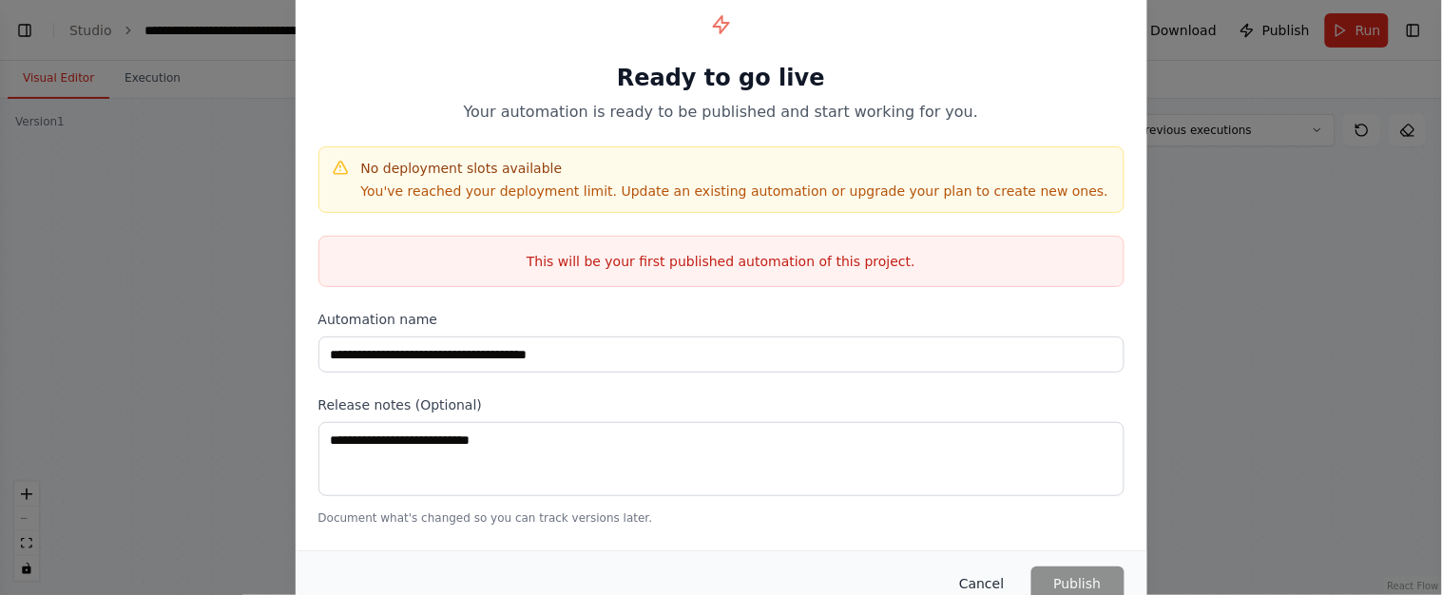
click at [1003, 587] on button "Cancel" at bounding box center [981, 583] width 75 height 34
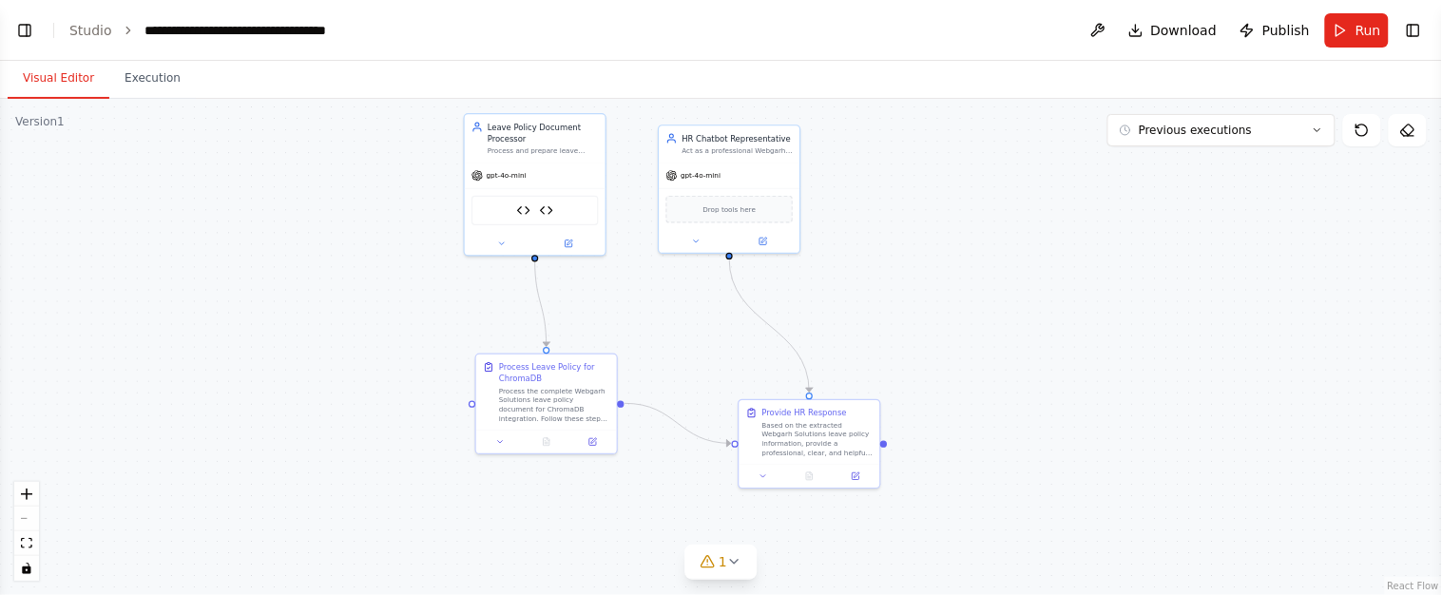
drag, startPoint x: 950, startPoint y: 194, endPoint x: 1048, endPoint y: 234, distance: 105.7
click at [1048, 234] on div ".deletable-edge-delete-btn { width: 20px; height: 20px; border: 0px solid #ffff…" at bounding box center [721, 347] width 1442 height 496
click at [25, 29] on button "Toggle Left Sidebar" at bounding box center [24, 30] width 27 height 27
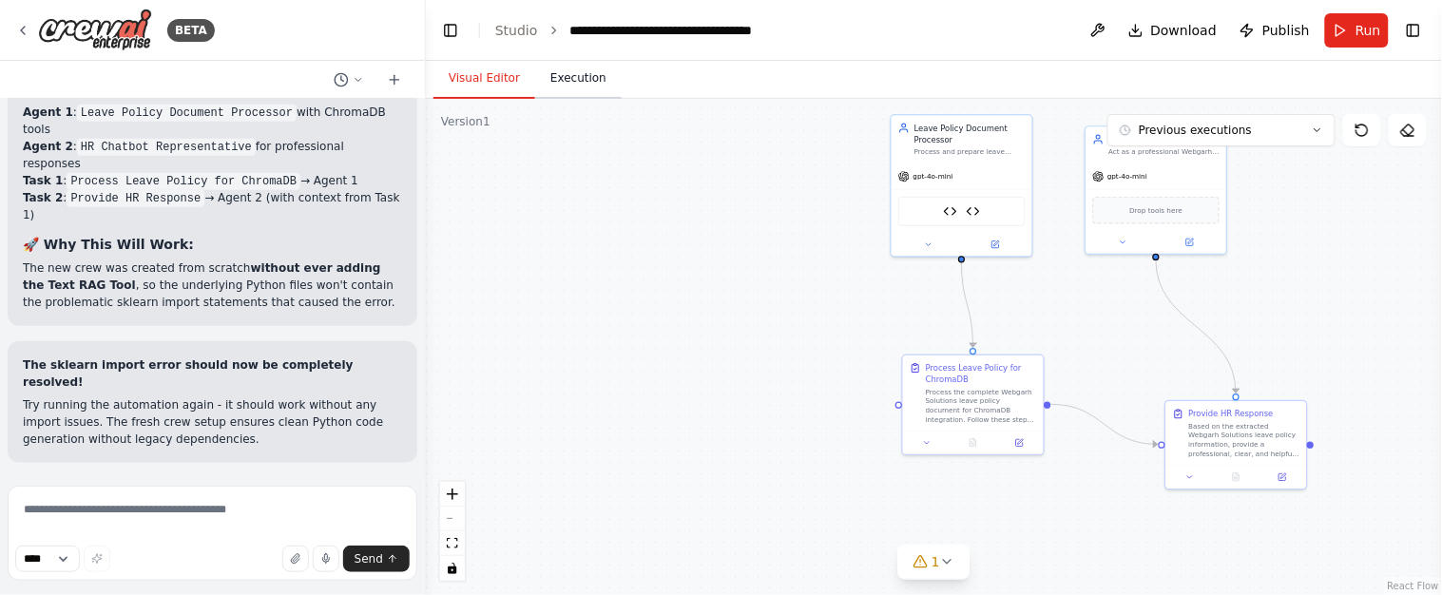
click at [596, 88] on button "Execution" at bounding box center [578, 79] width 86 height 40
click at [475, 77] on button "Visual Editor" at bounding box center [484, 79] width 102 height 40
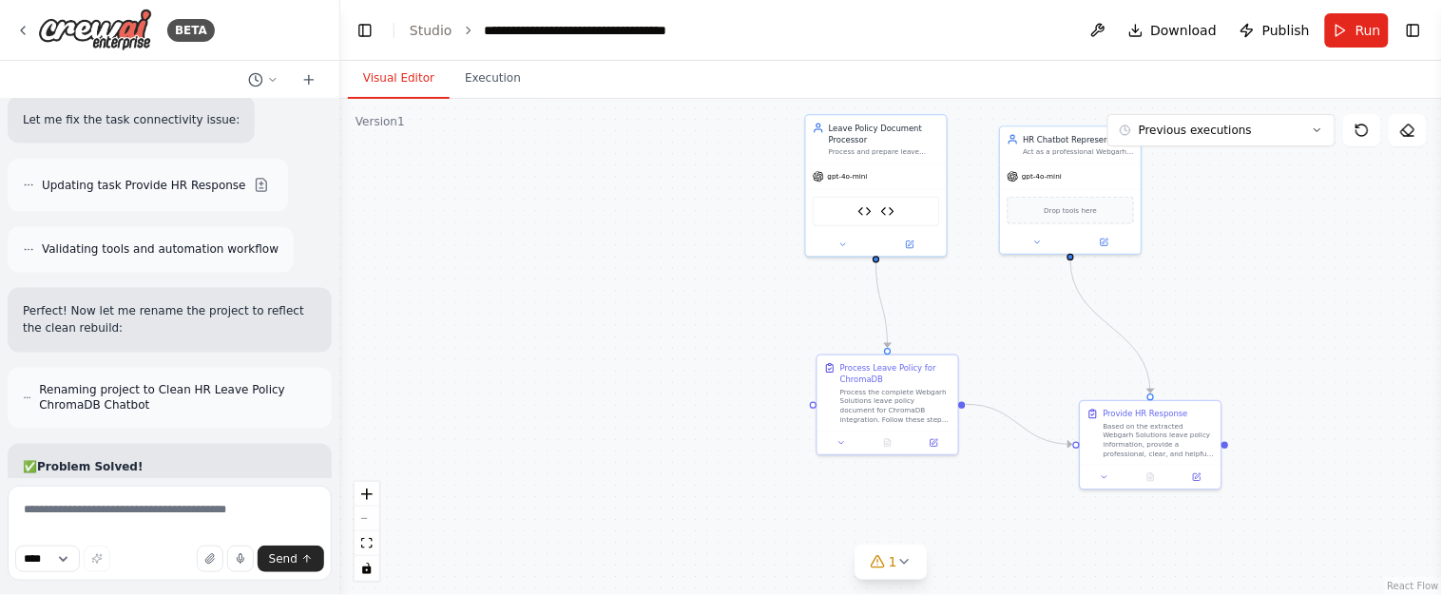
scroll to position [25603, 0]
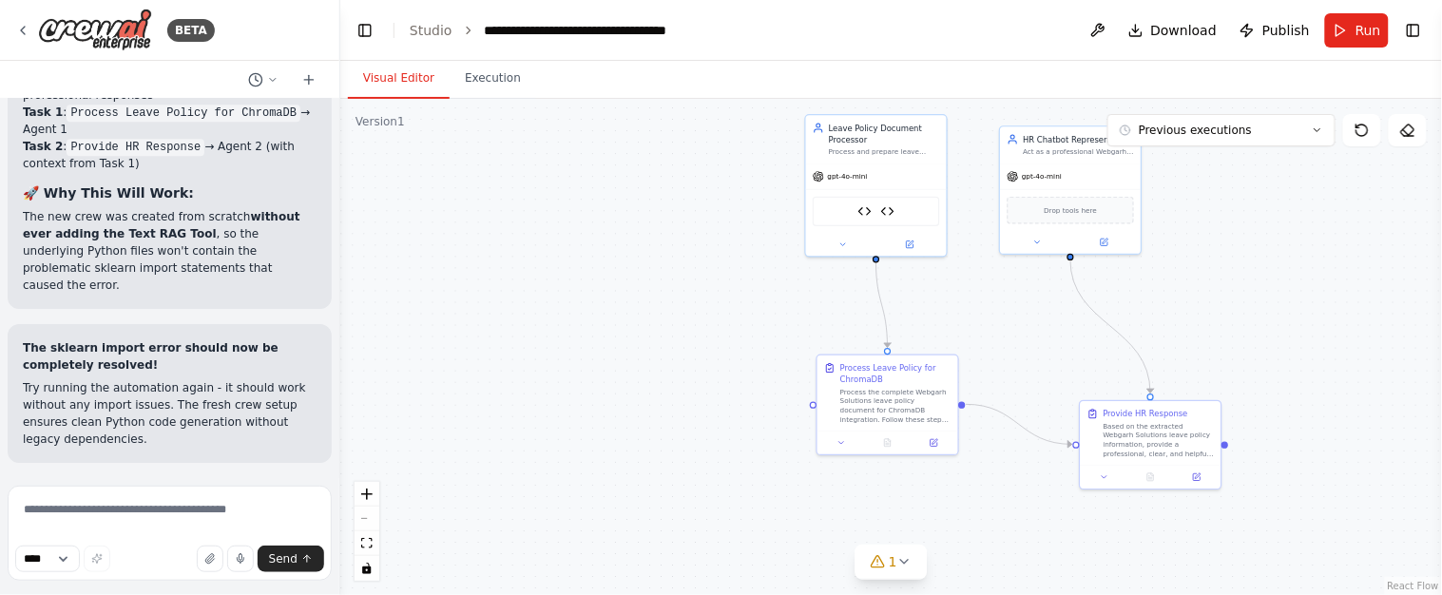
drag, startPoint x: 423, startPoint y: 190, endPoint x: 340, endPoint y: 219, distance: 87.5
click at [340, 219] on div "BETA i need to create chatbot for emplyee of my office from behalf of HR who wi…" at bounding box center [721, 297] width 1442 height 595
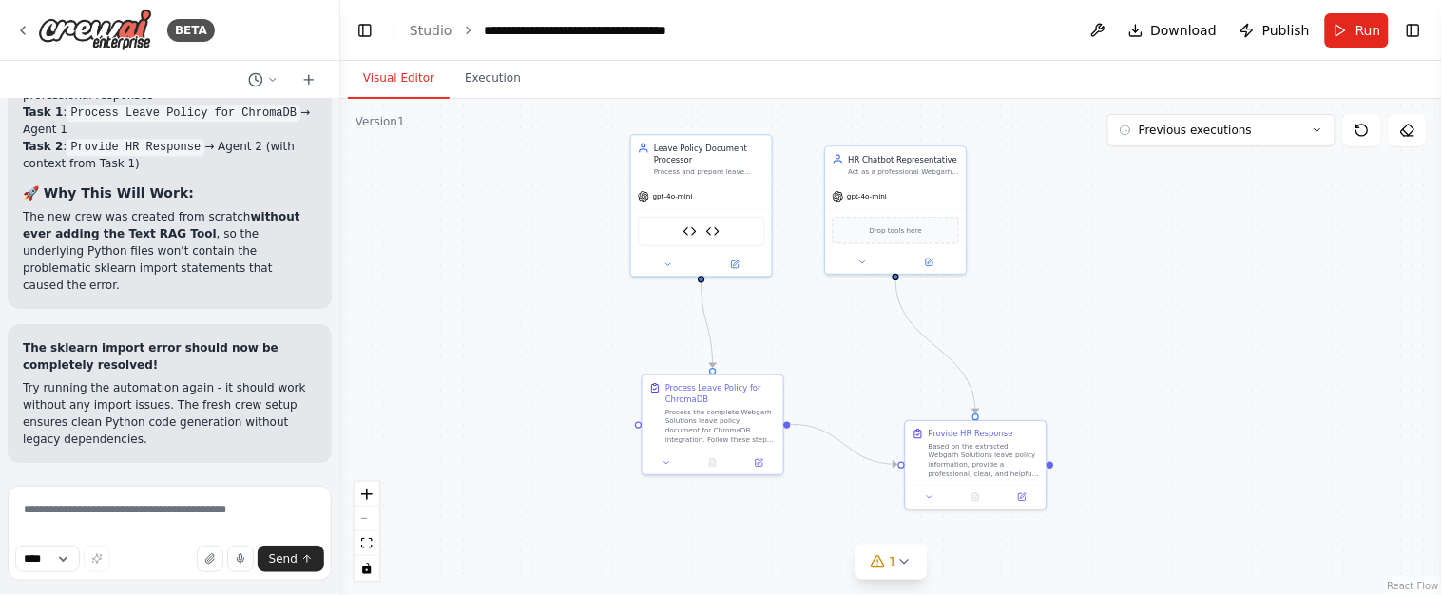
drag, startPoint x: 1263, startPoint y: 272, endPoint x: 1088, endPoint y: 292, distance: 176.0
click at [1088, 292] on div ".deletable-edge-delete-btn { width: 20px; height: 20px; border: 0px solid #ffff…" at bounding box center [890, 347] width 1101 height 496
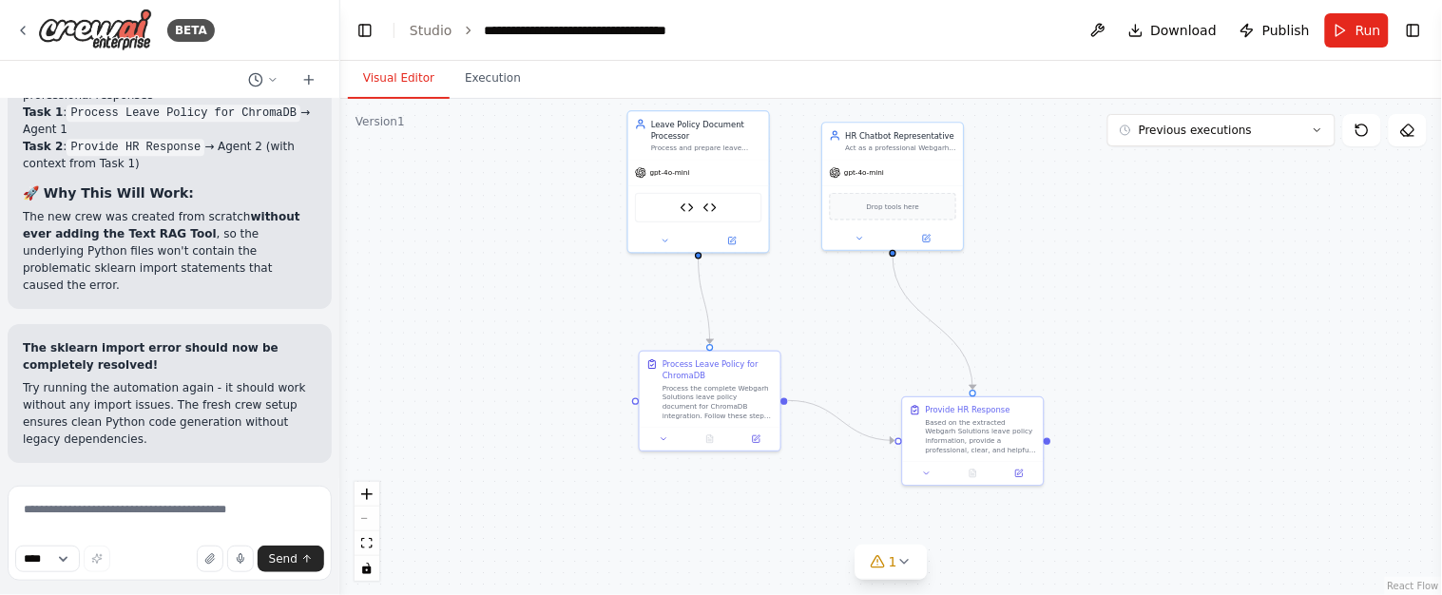
drag, startPoint x: 487, startPoint y: 281, endPoint x: 484, endPoint y: 258, distance: 23.9
click at [484, 258] on div ".deletable-edge-delete-btn { width: 20px; height: 20px; border: 0px solid #ffff…" at bounding box center [890, 347] width 1101 height 496
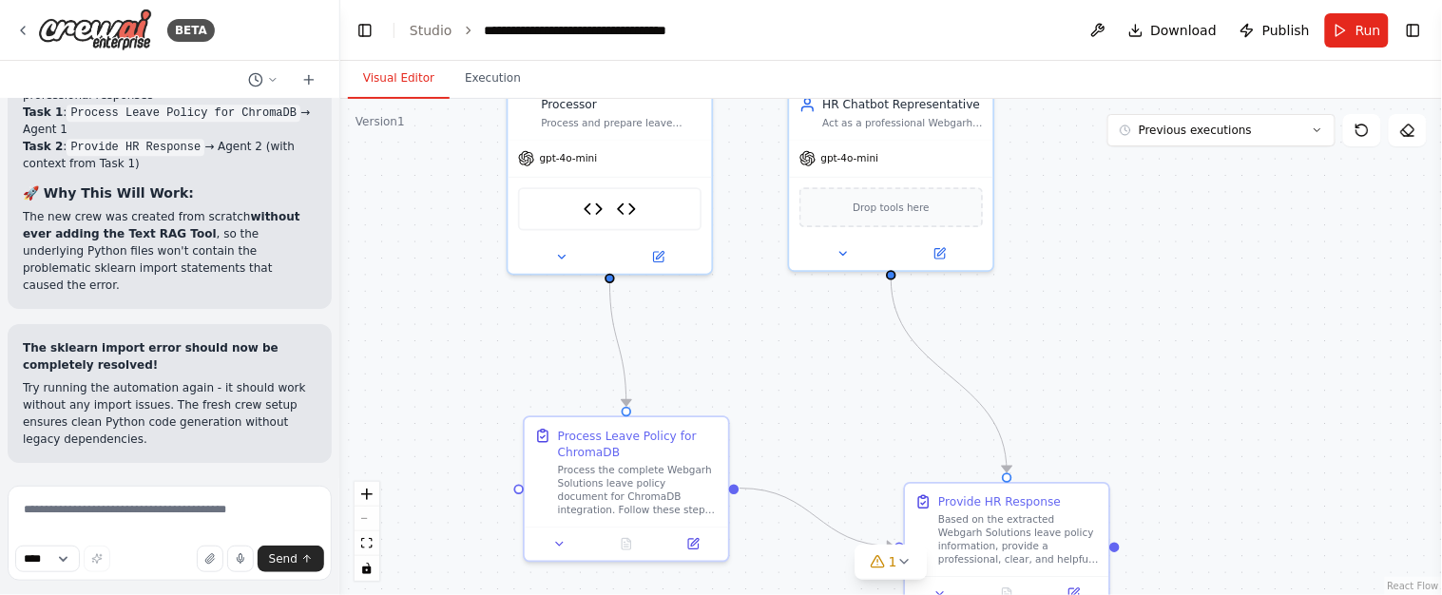
drag, startPoint x: 1106, startPoint y: 277, endPoint x: 1262, endPoint y: 321, distance: 161.9
click at [1262, 321] on div ".deletable-edge-delete-btn { width: 20px; height: 20px; border: 0px solid #ffff…" at bounding box center [890, 347] width 1101 height 496
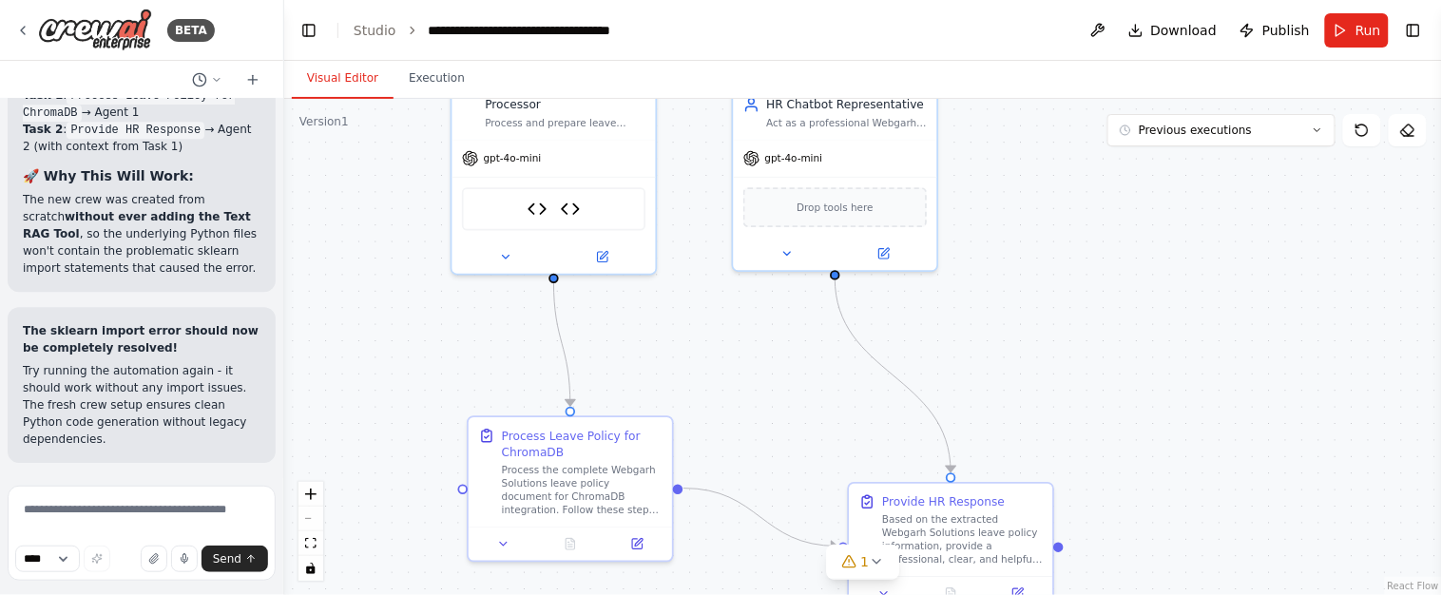
drag, startPoint x: 338, startPoint y: 201, endPoint x: 282, endPoint y: 208, distance: 56.5
click at [282, 208] on div "BETA i need to create chatbot for emplyee of my office from behalf of HR who wi…" at bounding box center [721, 297] width 1442 height 595
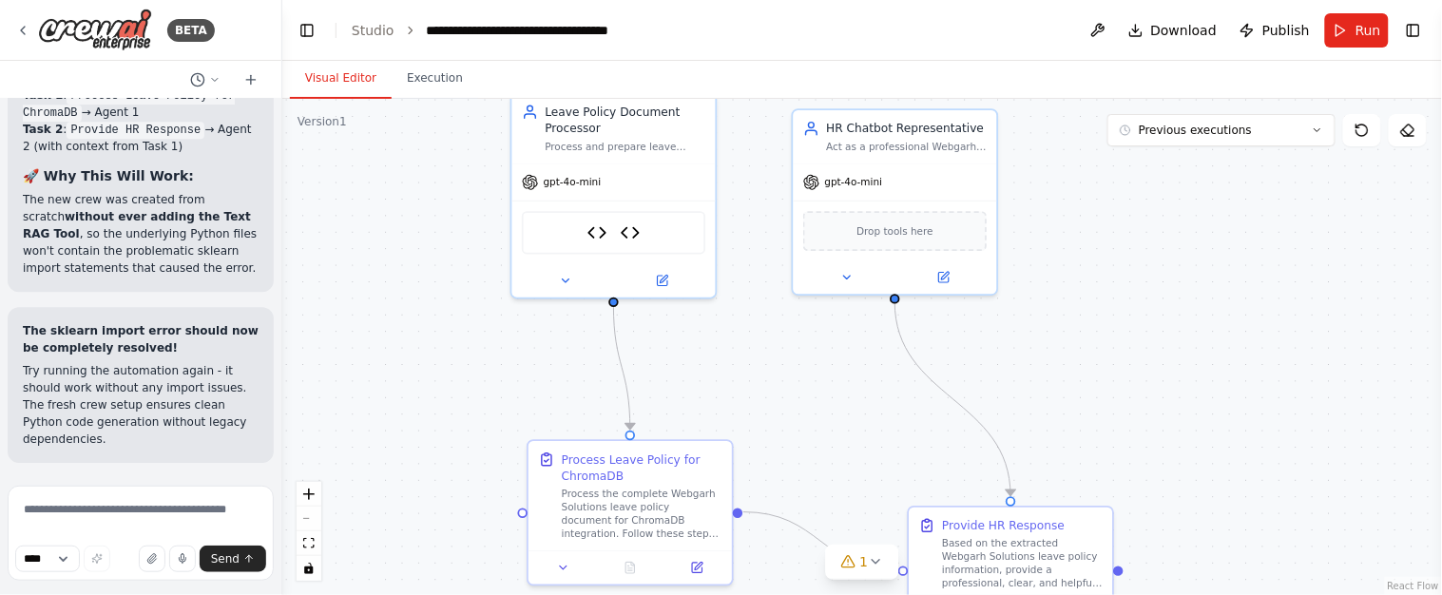
drag, startPoint x: 1121, startPoint y: 297, endPoint x: 1183, endPoint y: 321, distance: 66.2
click at [1183, 321] on div ".deletable-edge-delete-btn { width: 20px; height: 20px; border: 0px solid #ffff…" at bounding box center [861, 347] width 1159 height 496
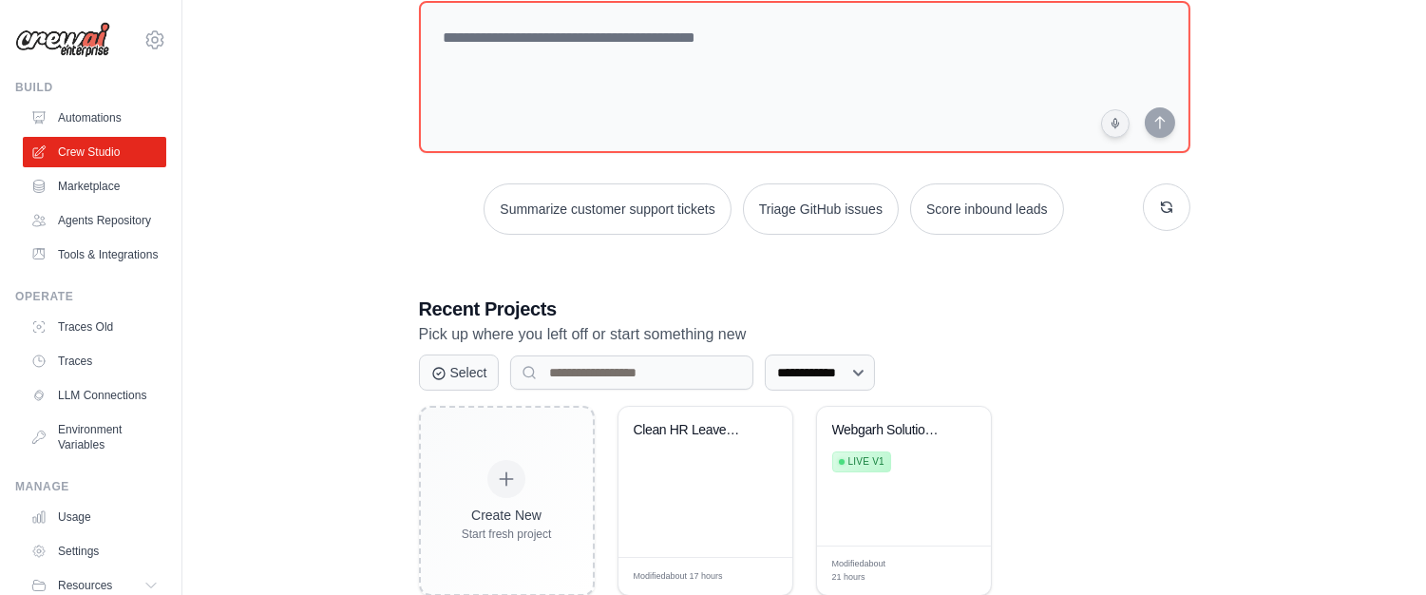
scroll to position [169, 0]
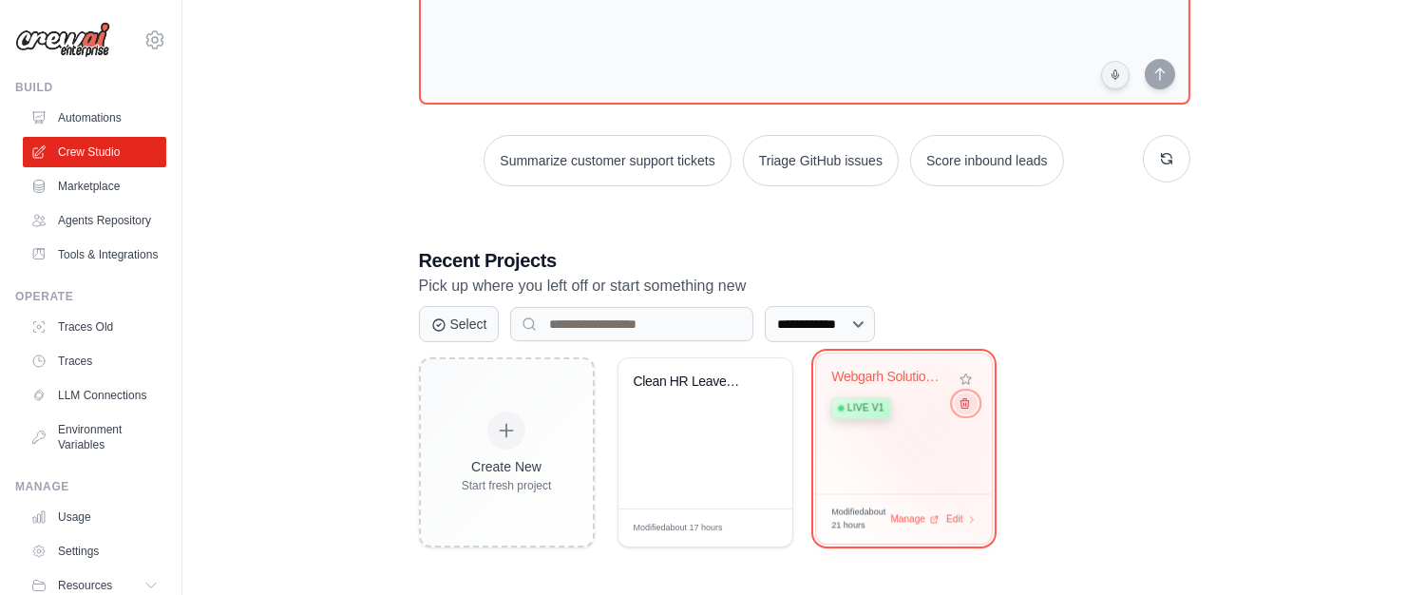
click at [960, 400] on icon at bounding box center [964, 403] width 12 height 12
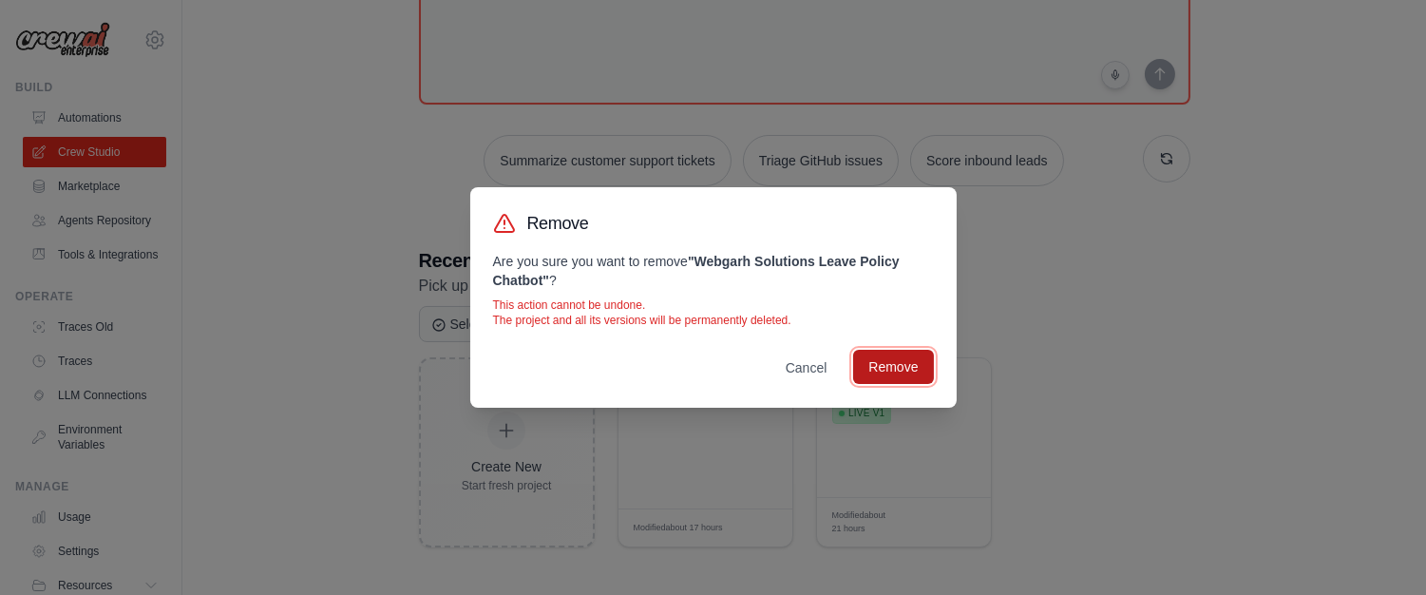
click at [866, 363] on button "Remove" at bounding box center [893, 367] width 80 height 34
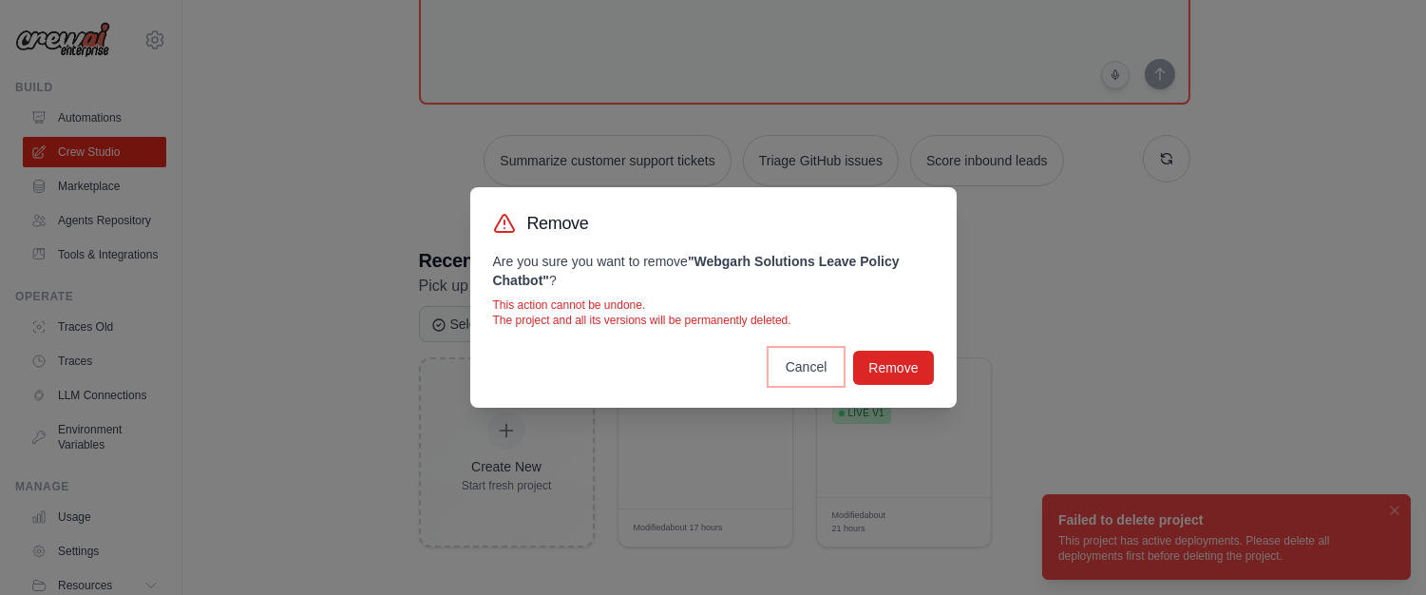
click at [782, 362] on button "Cancel" at bounding box center [807, 367] width 72 height 34
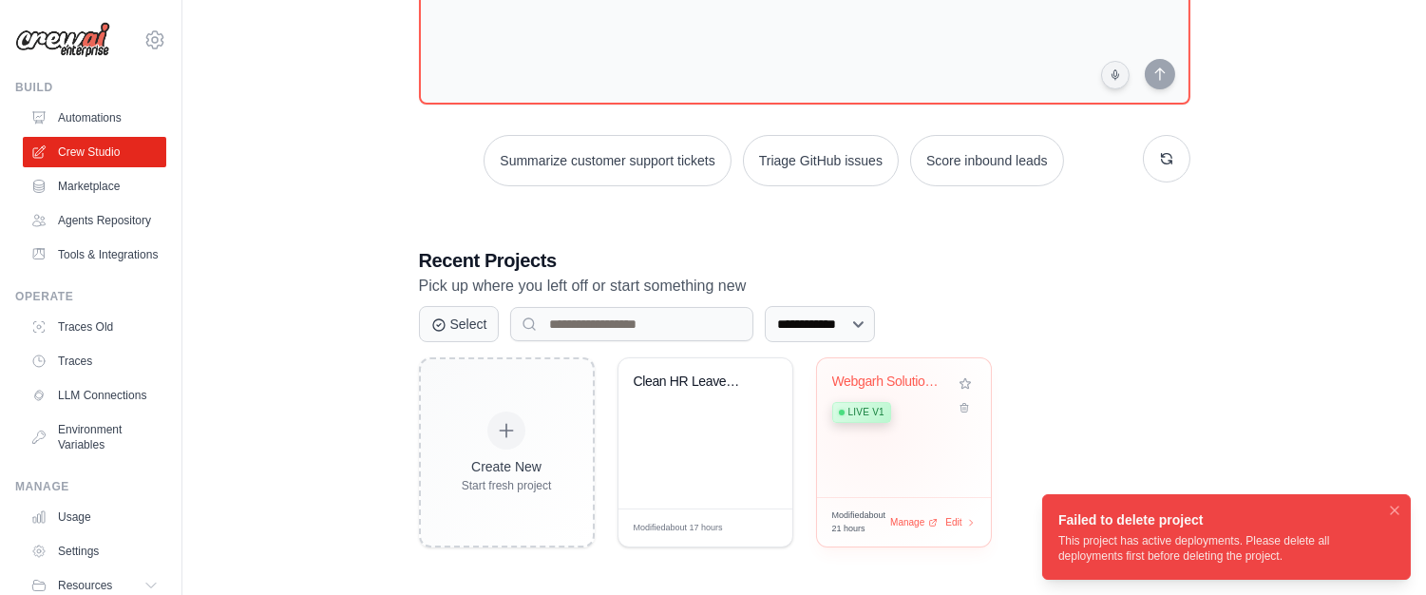
click at [870, 424] on div "Webgarh Solutions Leave Policy Chat... Live v1" at bounding box center [889, 402] width 115 height 58
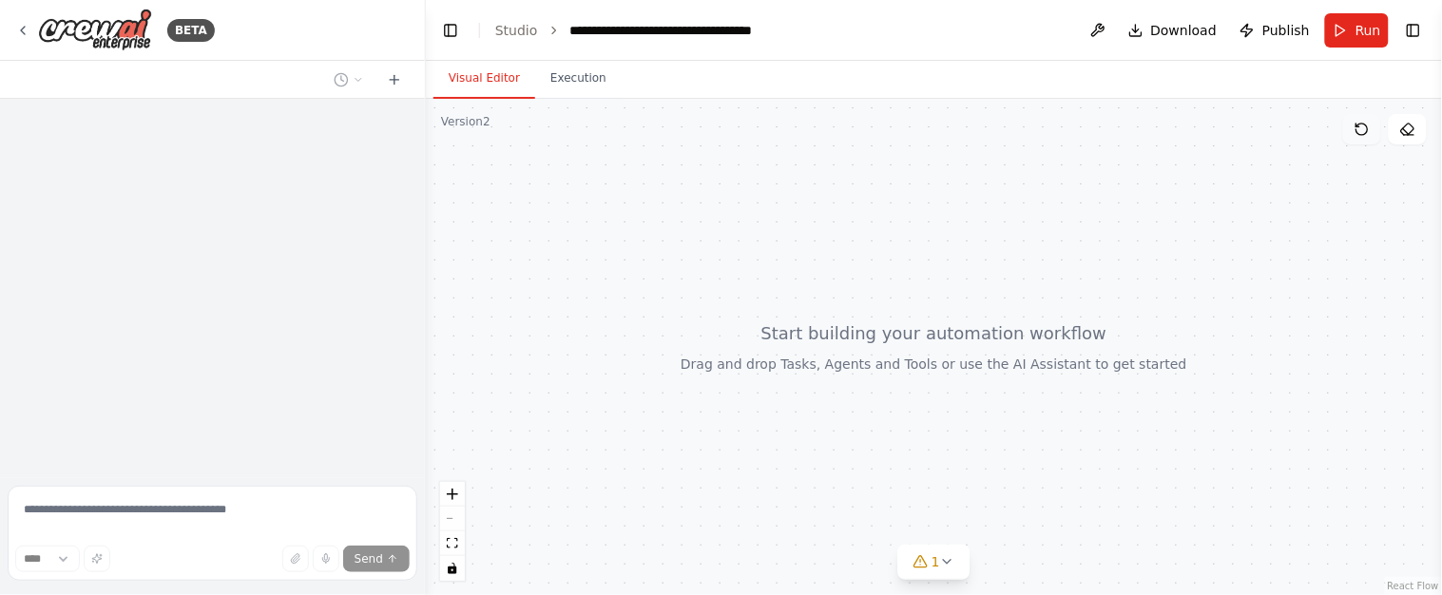
click at [1362, 124] on icon at bounding box center [1361, 129] width 15 height 15
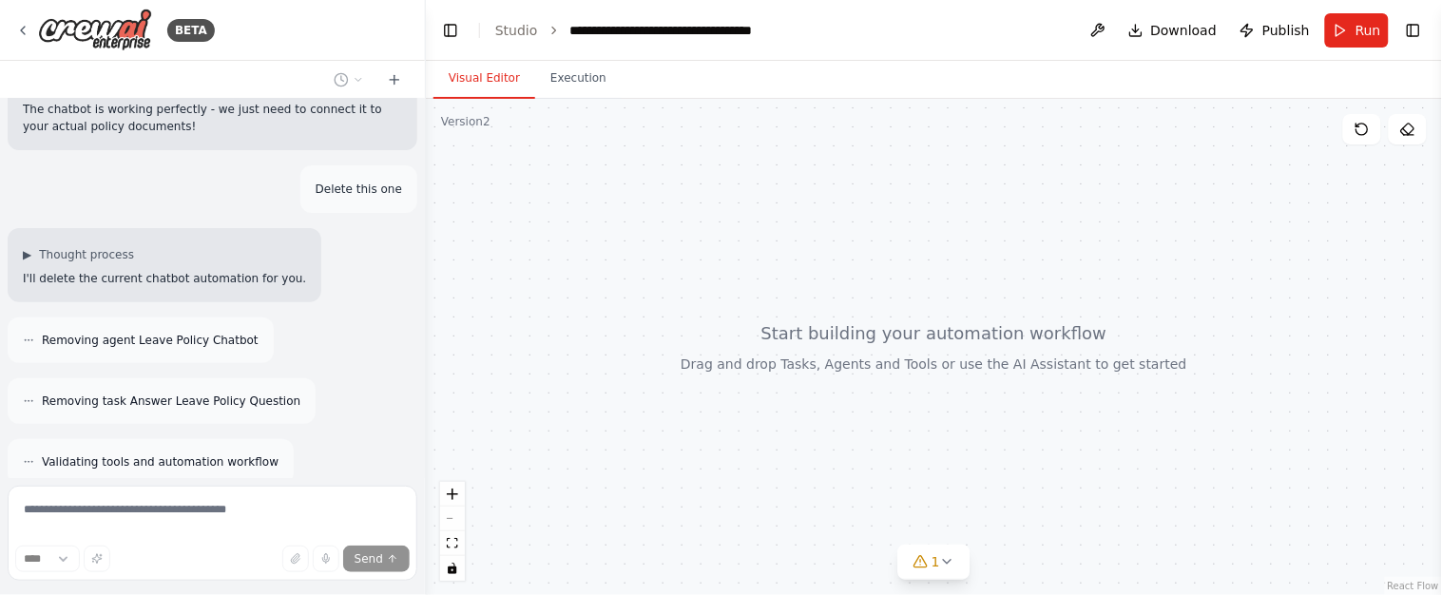
scroll to position [7635, 0]
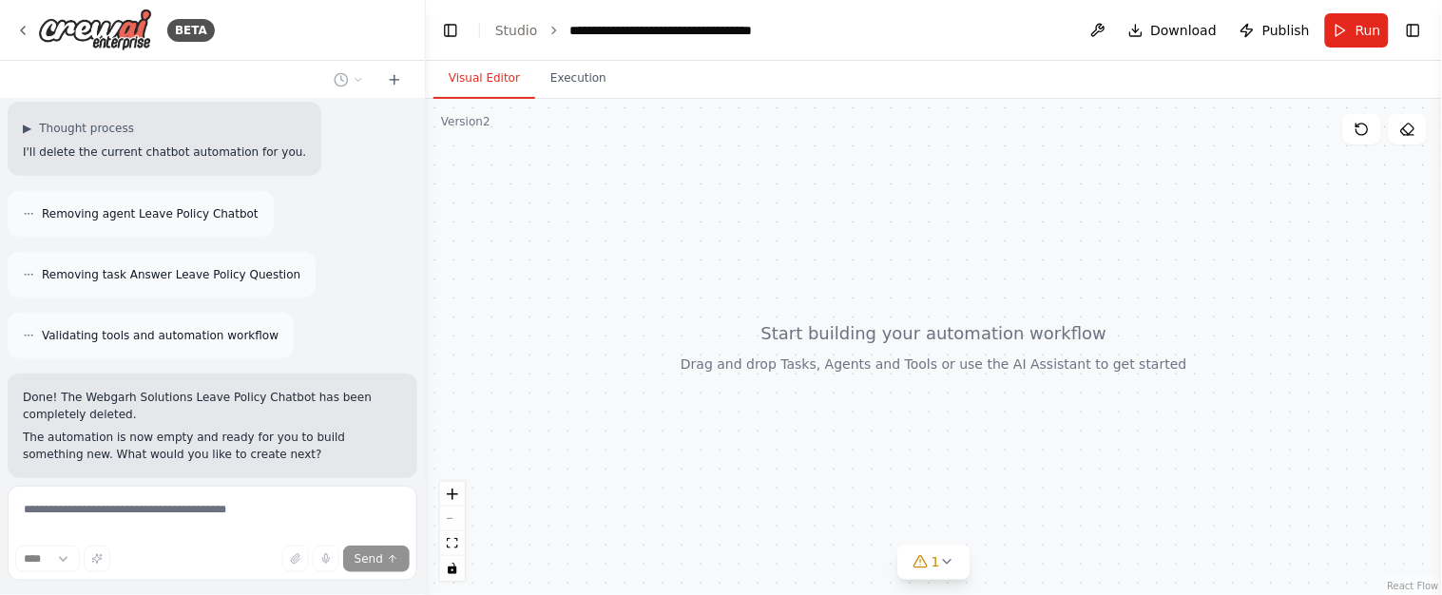
click at [320, 508] on p "Why this project is still live" at bounding box center [325, 516] width 153 height 17
click at [91, 556] on div "Thinking..." at bounding box center [66, 580] width 117 height 49
click at [18, 556] on div "Thinking..." at bounding box center [66, 580] width 117 height 49
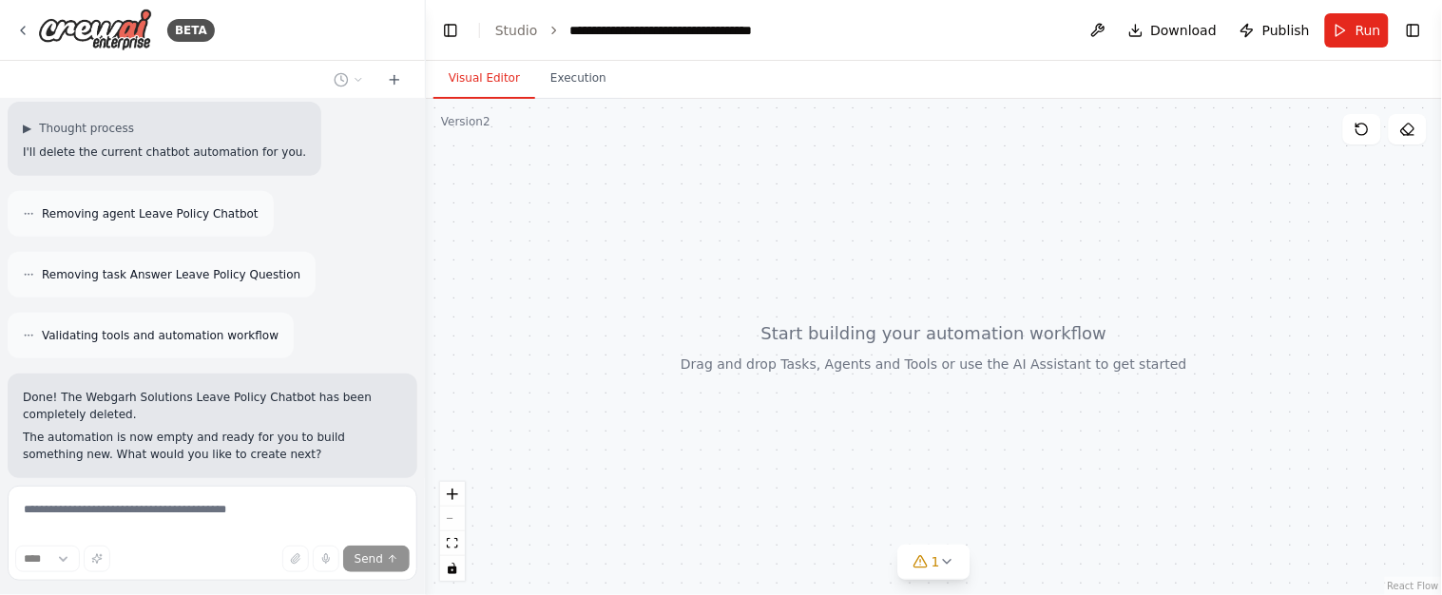
click at [18, 556] on div "Thinking..." at bounding box center [66, 580] width 117 height 49
click at [25, 570] on div at bounding box center [32, 580] width 21 height 21
click at [35, 570] on div at bounding box center [32, 580] width 21 height 21
click at [35, 569] on div at bounding box center [32, 580] width 23 height 23
drag, startPoint x: 35, startPoint y: 438, endPoint x: 46, endPoint y: 443, distance: 11.5
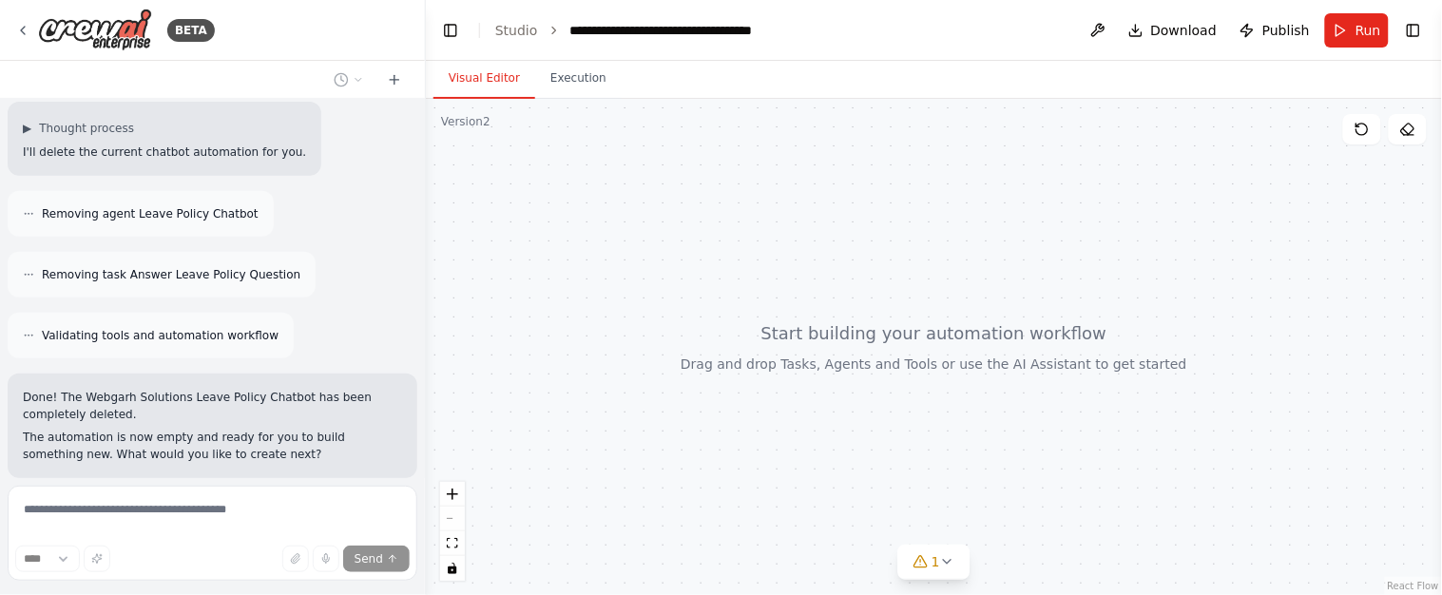
click at [35, 570] on div at bounding box center [32, 580] width 21 height 21
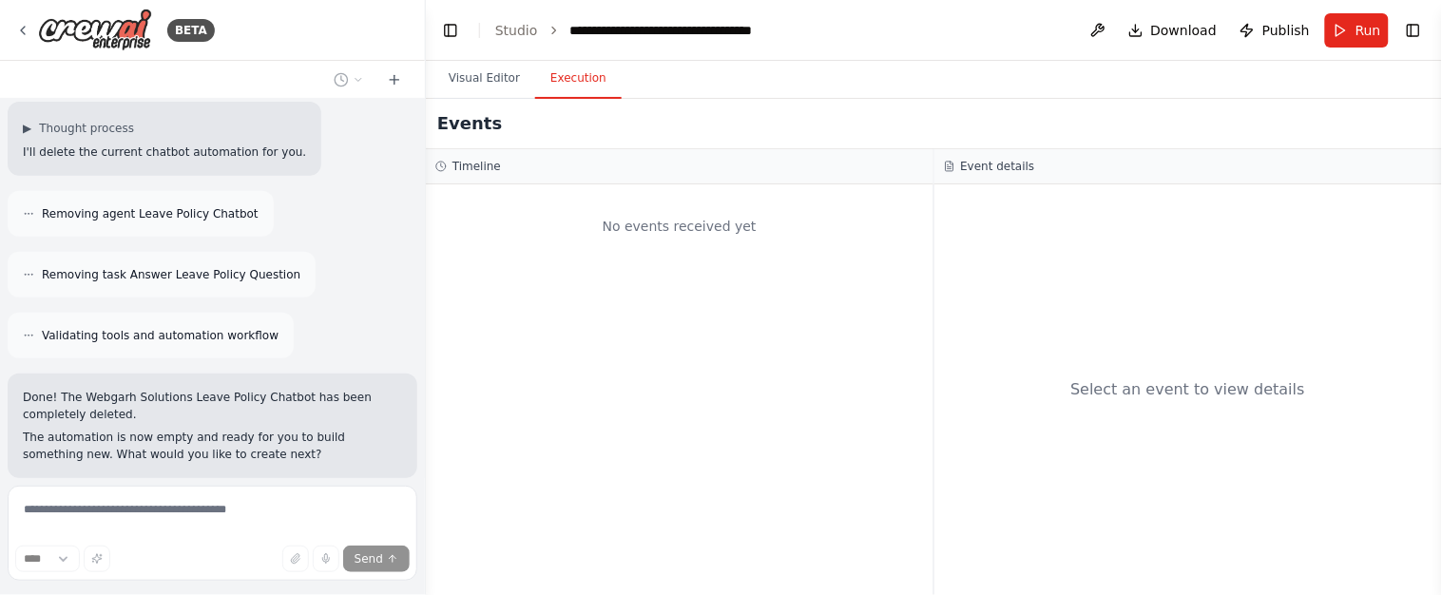
click at [571, 84] on button "Execution" at bounding box center [578, 79] width 86 height 40
click at [468, 71] on button "Visual Editor" at bounding box center [484, 79] width 102 height 40
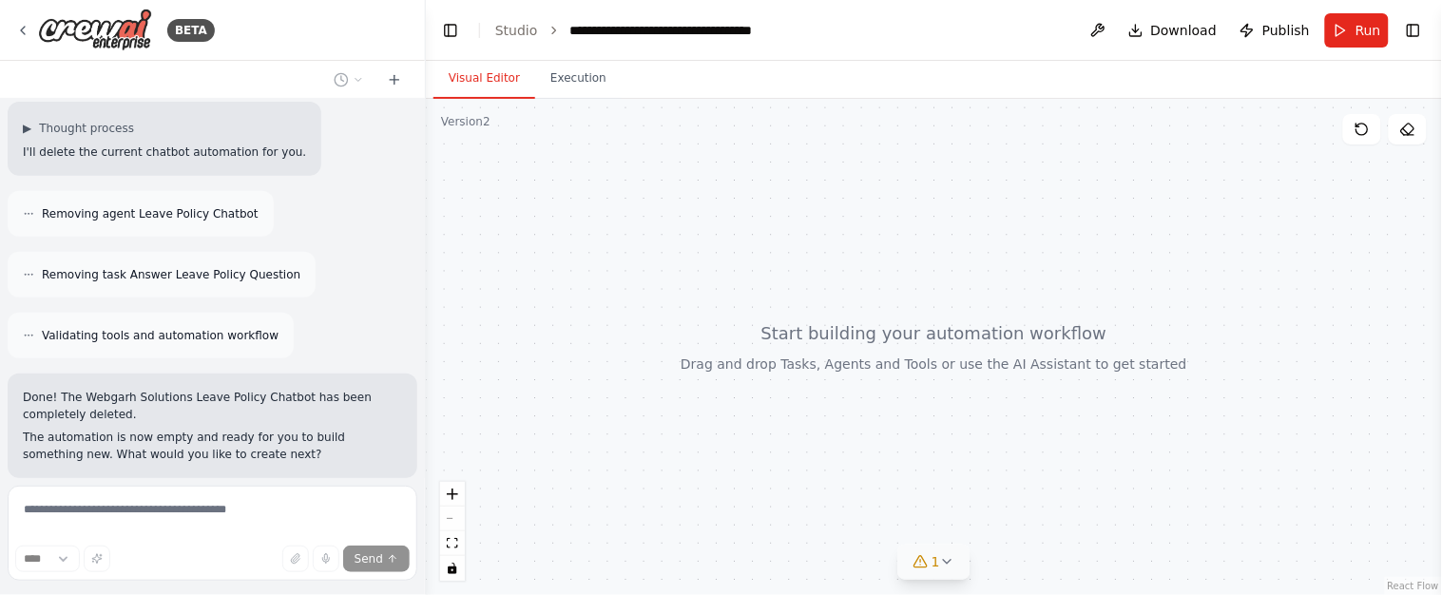
click at [947, 571] on button "1" at bounding box center [933, 562] width 73 height 35
click at [829, 353] on div at bounding box center [934, 347] width 1016 height 496
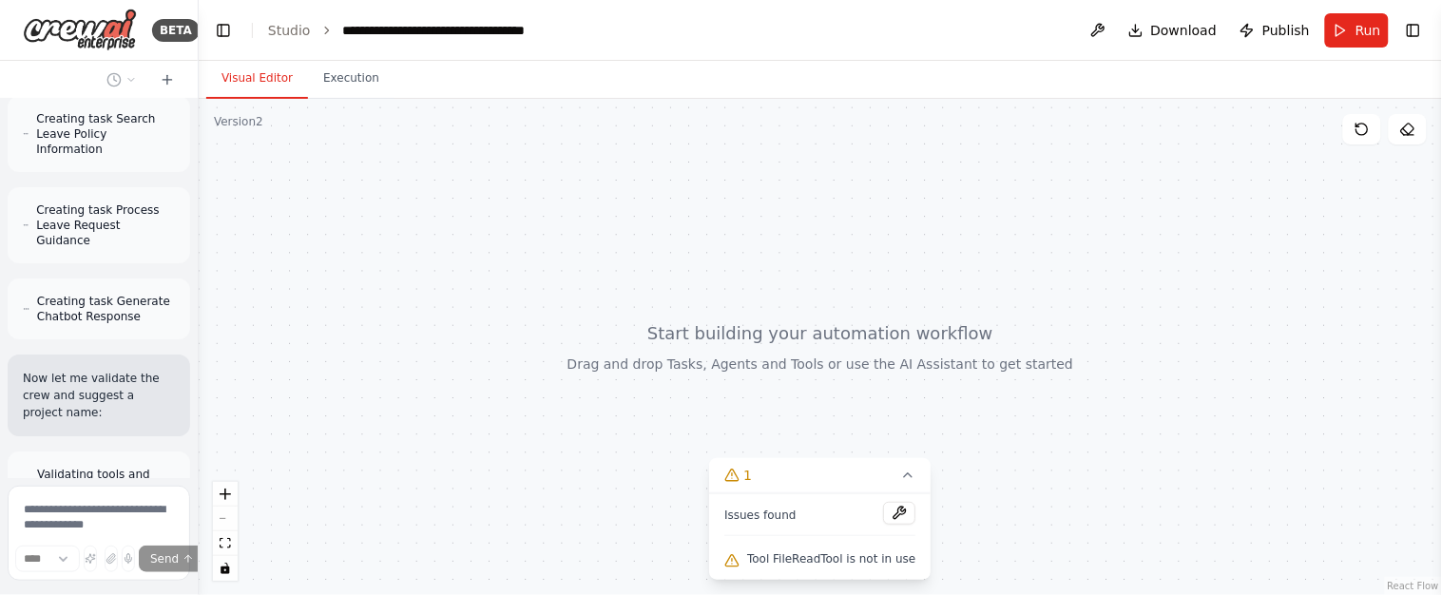
drag, startPoint x: 417, startPoint y: 330, endPoint x: 74, endPoint y: 159, distance: 383.3
click at [74, 159] on div "BETA I want to build a Chatbot on the Leave Policy for the Employees of Webgarh…" at bounding box center [99, 297] width 199 height 595
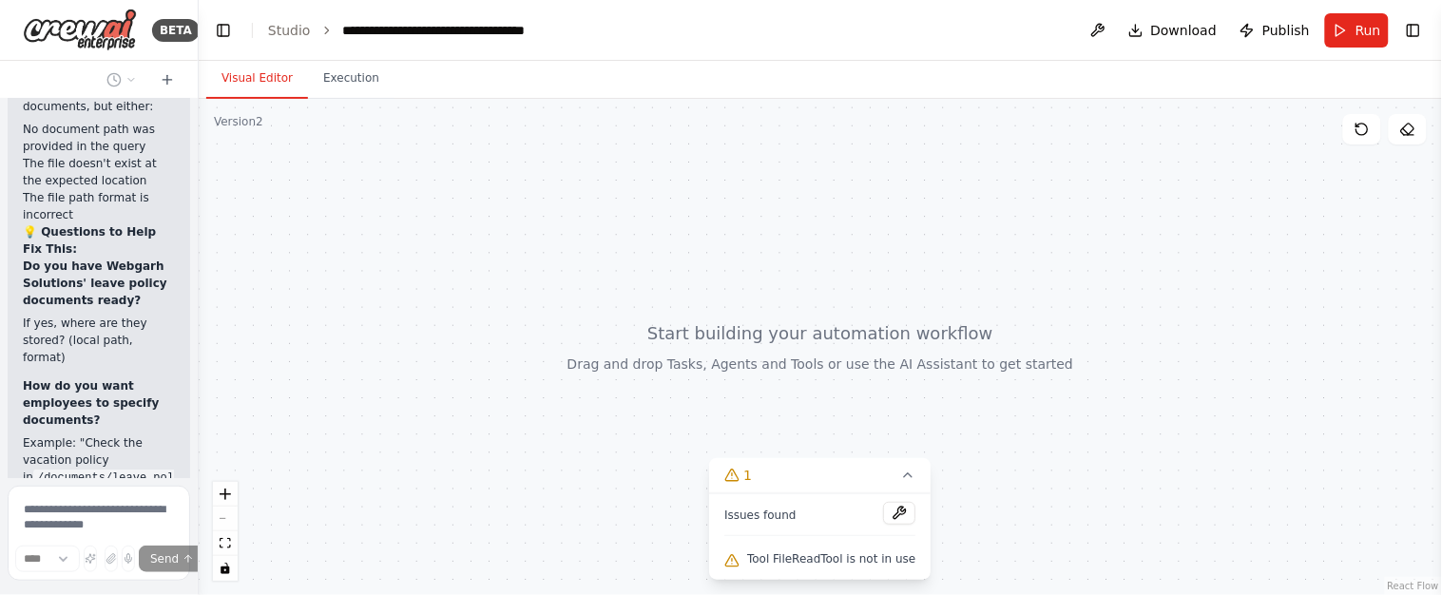
scroll to position [12796, 0]
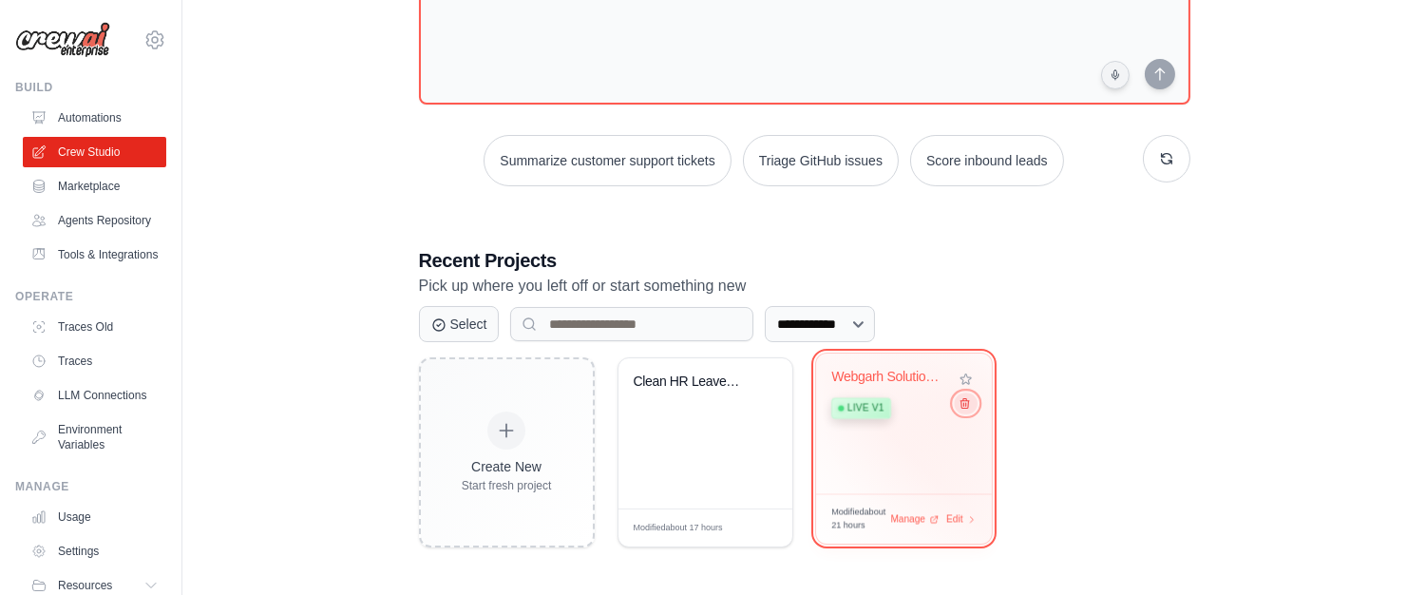
click at [962, 405] on icon at bounding box center [964, 403] width 12 height 12
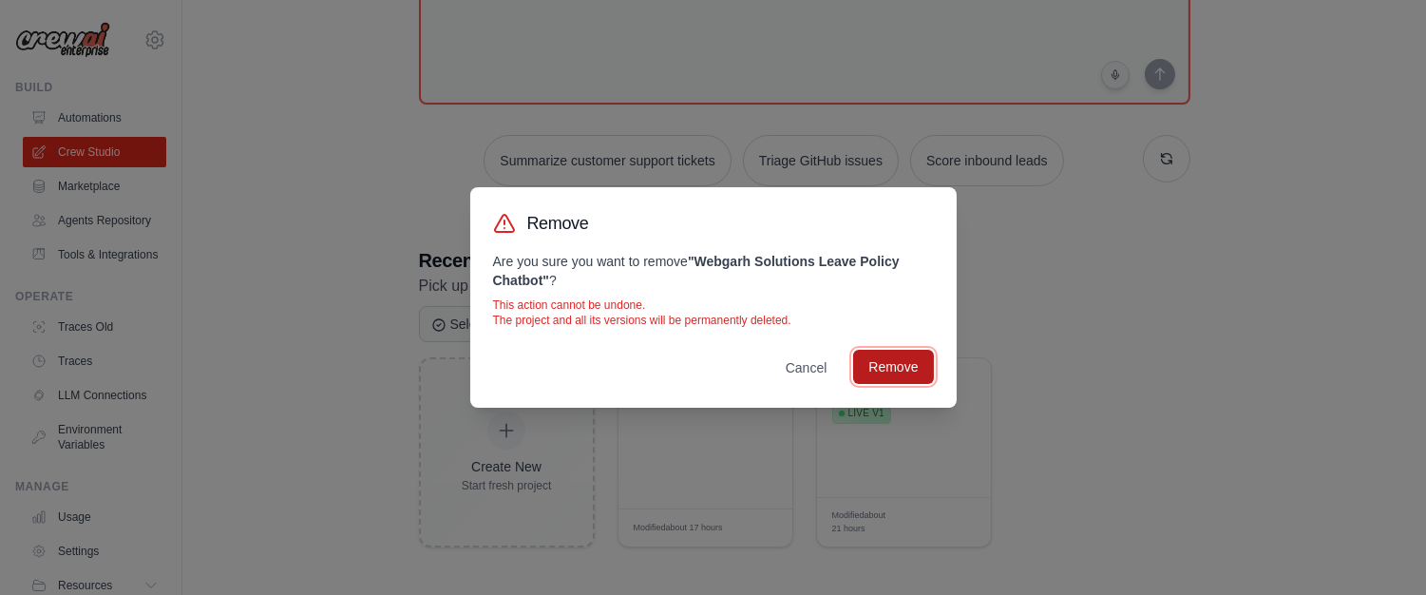
click at [915, 376] on button "Remove" at bounding box center [893, 367] width 80 height 34
click at [912, 363] on button "Remove" at bounding box center [893, 367] width 80 height 34
click at [882, 362] on button "Remove" at bounding box center [893, 367] width 80 height 34
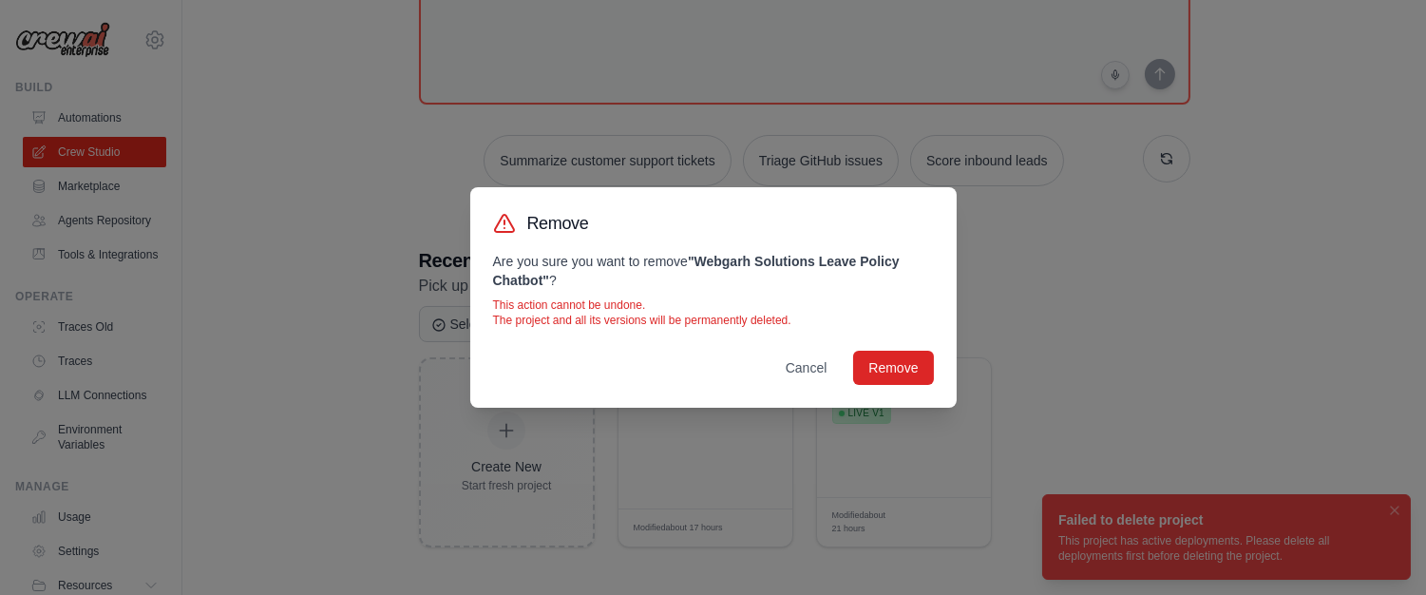
drag, startPoint x: 1055, startPoint y: 498, endPoint x: 1330, endPoint y: 565, distance: 283.7
click at [1330, 565] on div "Remove Are you sure you want to remove " Webgarh Solutions Leave Policy Chatbot…" at bounding box center [713, 297] width 1426 height 595
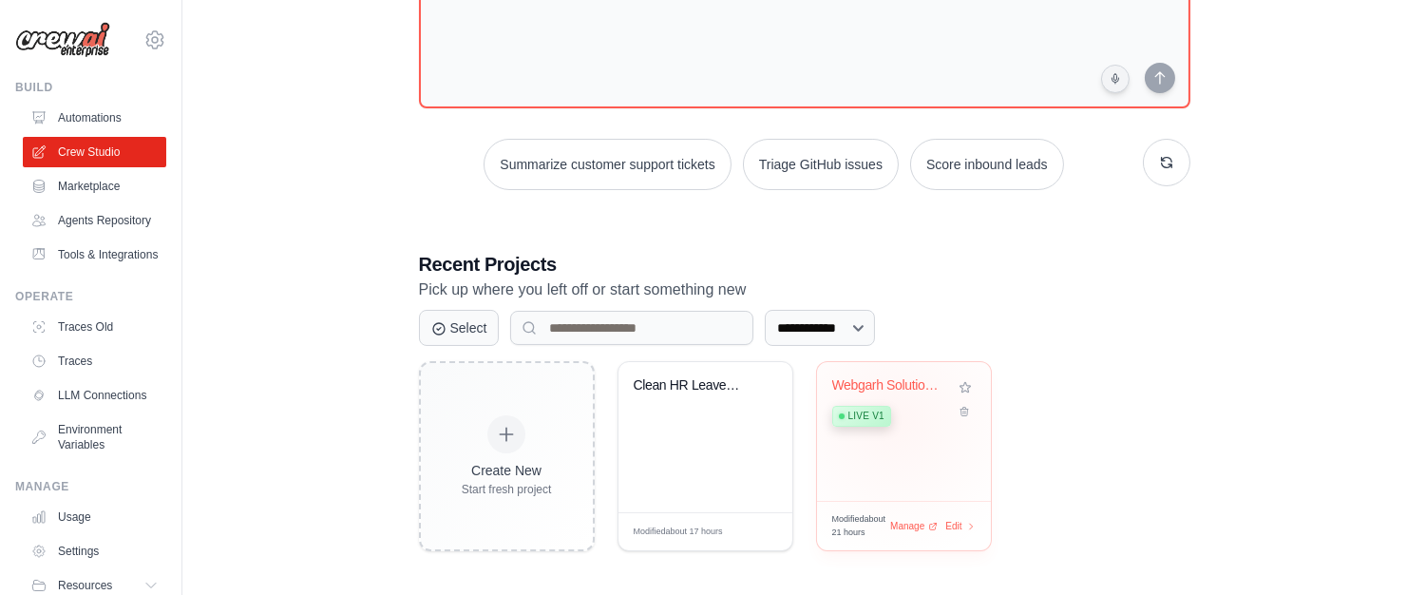
scroll to position [169, 0]
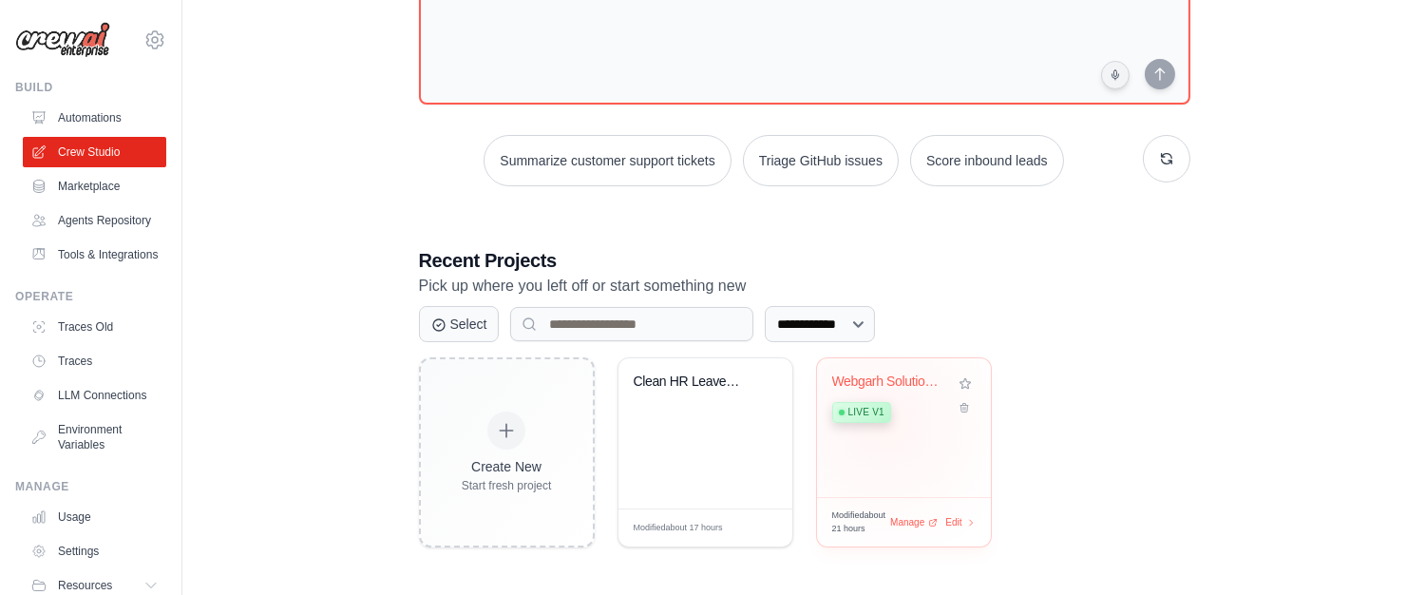
click at [885, 421] on div "Webgarh Solutions Leave Policy Chat... Live v1" at bounding box center [889, 402] width 115 height 58
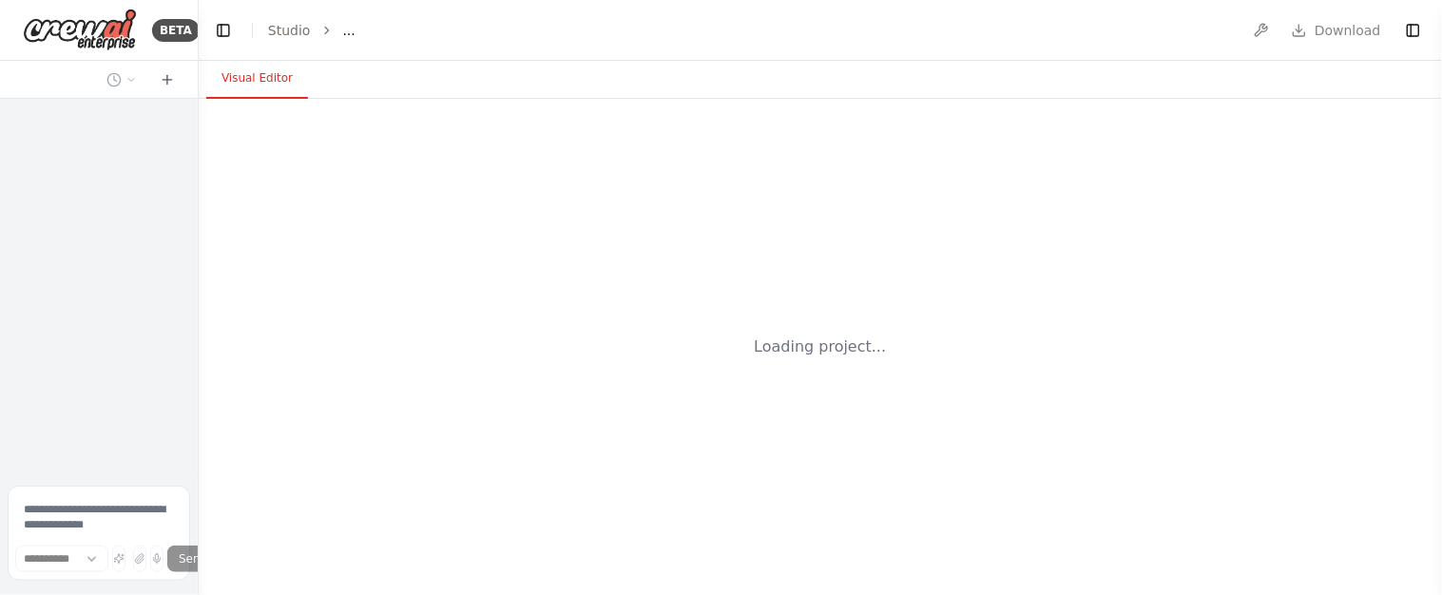
select select "****"
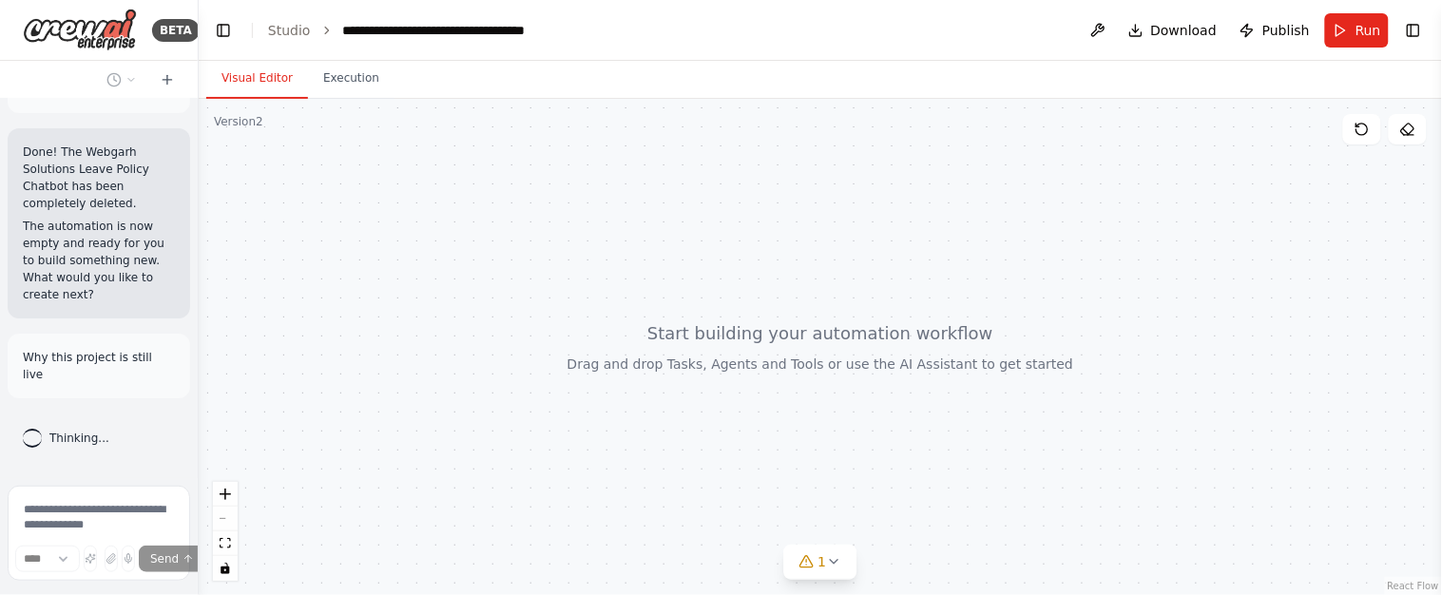
scroll to position [12796, 0]
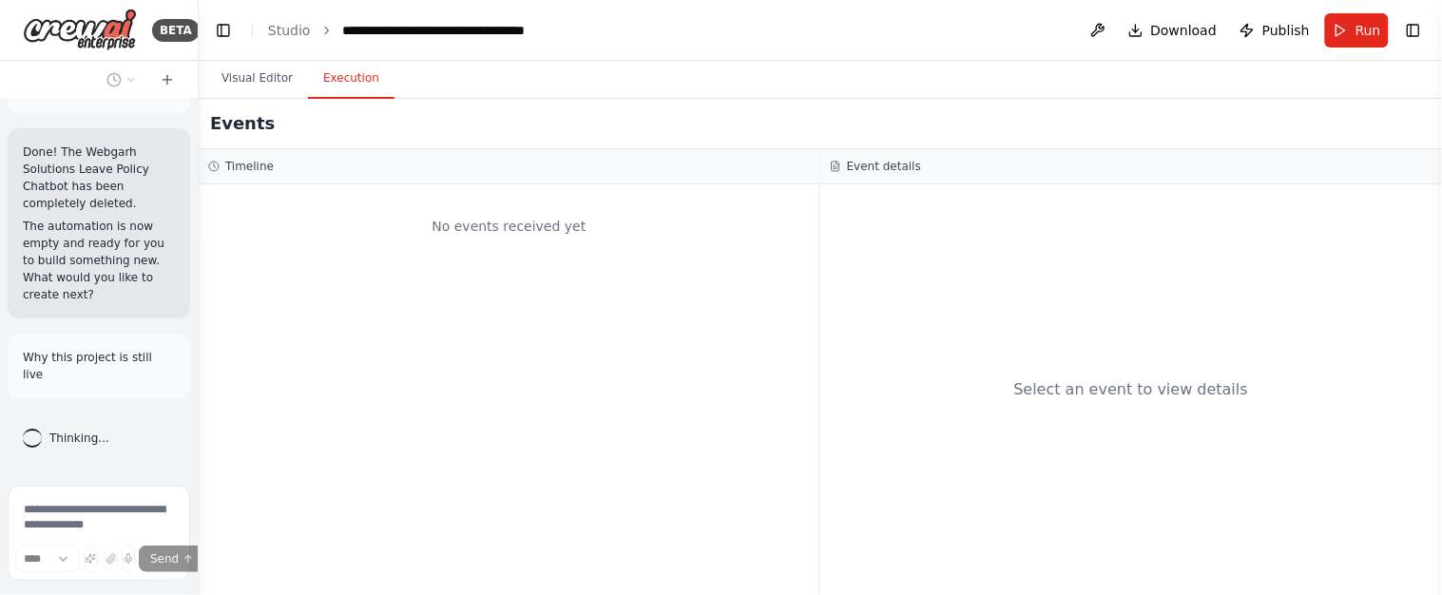
click at [324, 85] on button "Execution" at bounding box center [351, 79] width 86 height 40
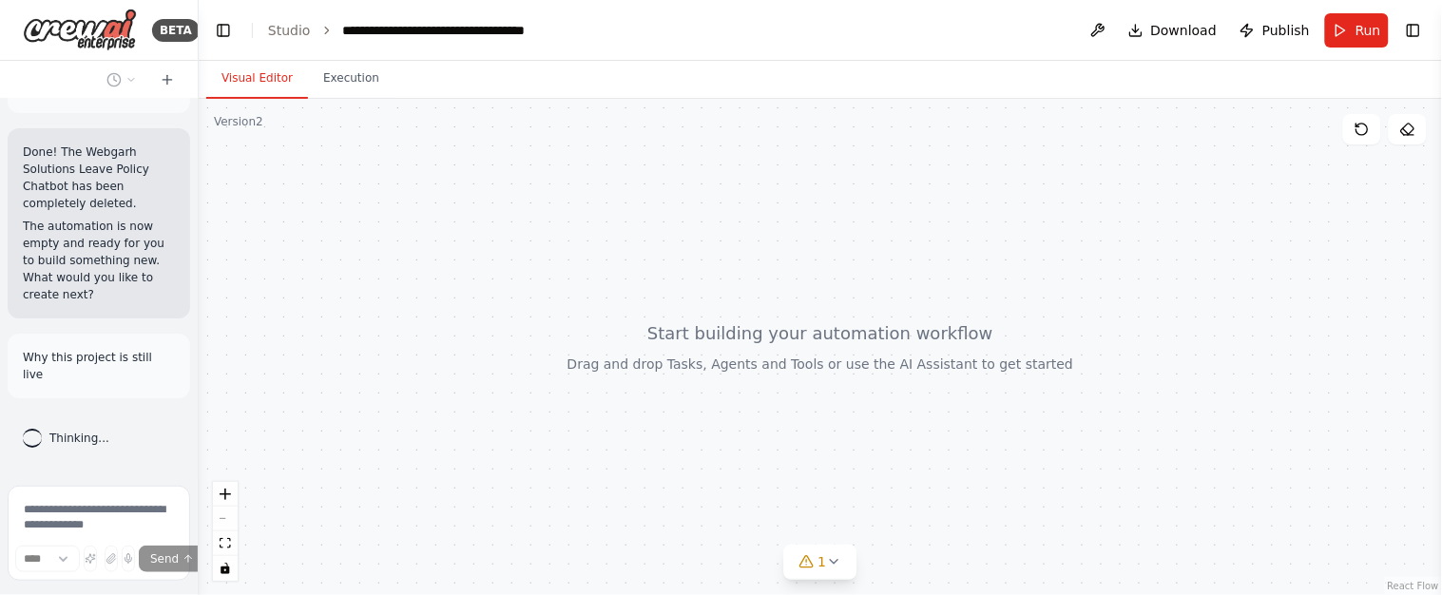
click at [245, 83] on button "Visual Editor" at bounding box center [257, 79] width 102 height 40
click at [195, 559] on div at bounding box center [195, 297] width 8 height 595
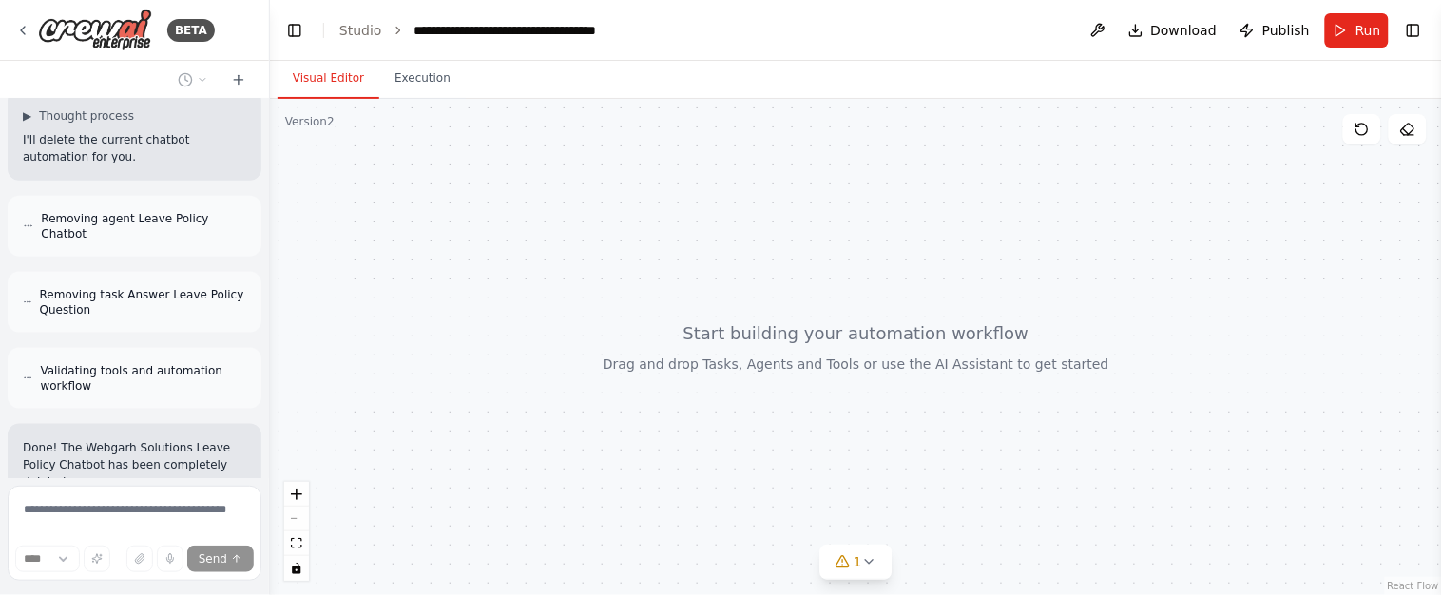
scroll to position [9459, 0]
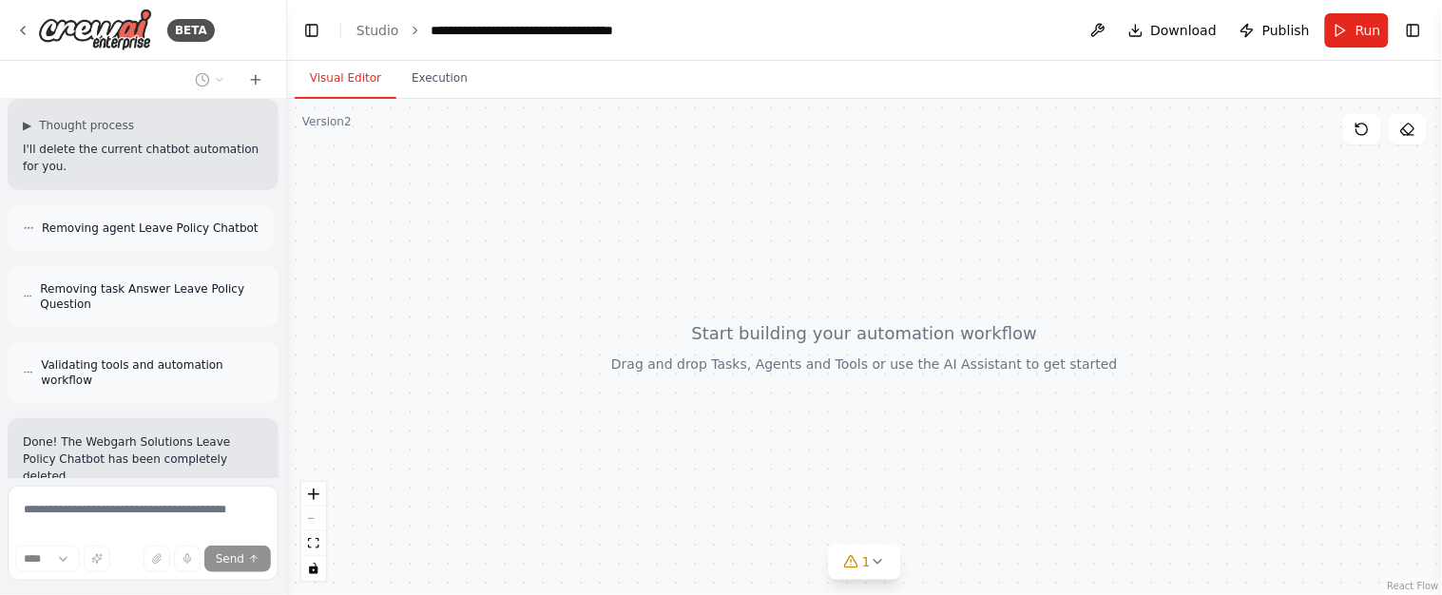
drag, startPoint x: 197, startPoint y: 432, endPoint x: 287, endPoint y: 432, distance: 90.3
click at [287, 432] on div "BETA I want to build a Chatbot on the Leave Policy for the Employees of Webgarh…" at bounding box center [721, 297] width 1442 height 595
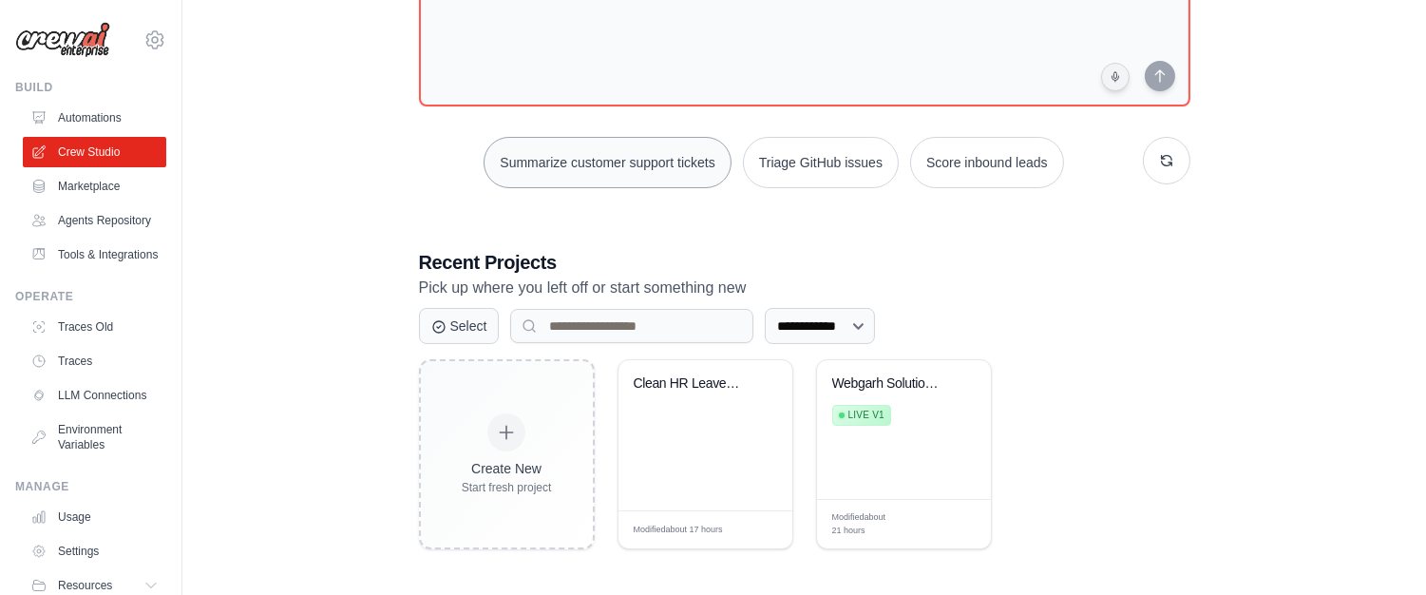
scroll to position [169, 0]
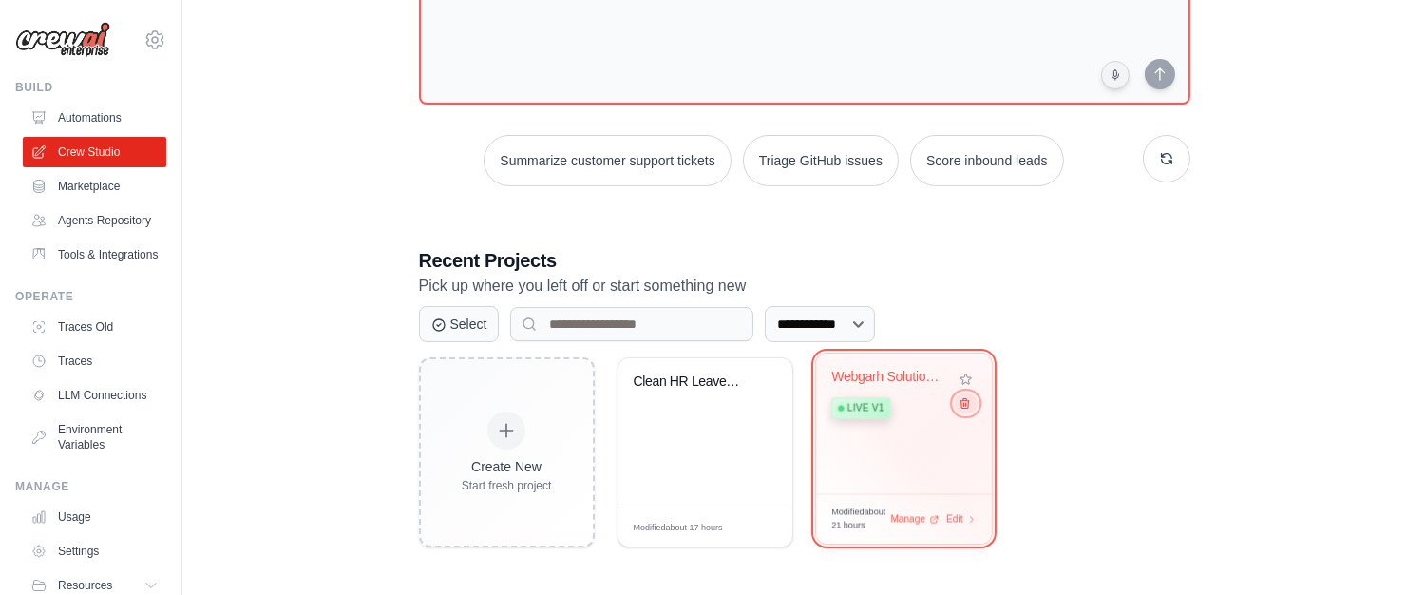
click at [970, 404] on button at bounding box center [965, 402] width 23 height 21
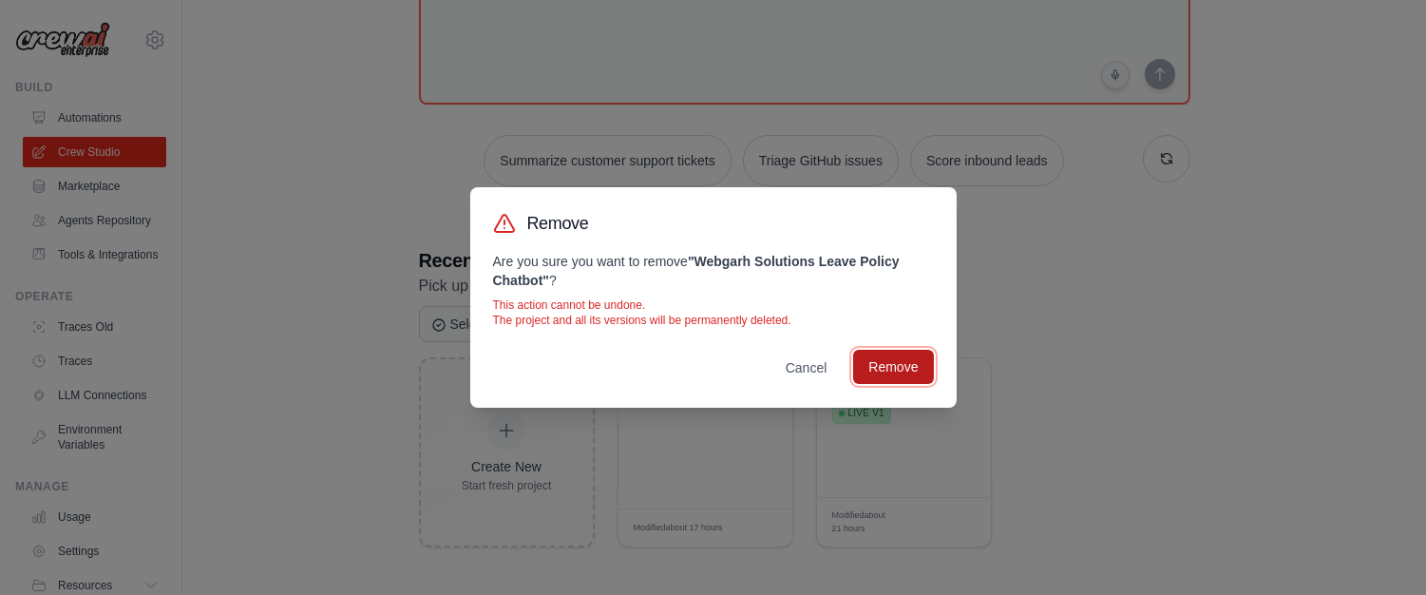
click at [926, 378] on button "Remove" at bounding box center [893, 367] width 80 height 34
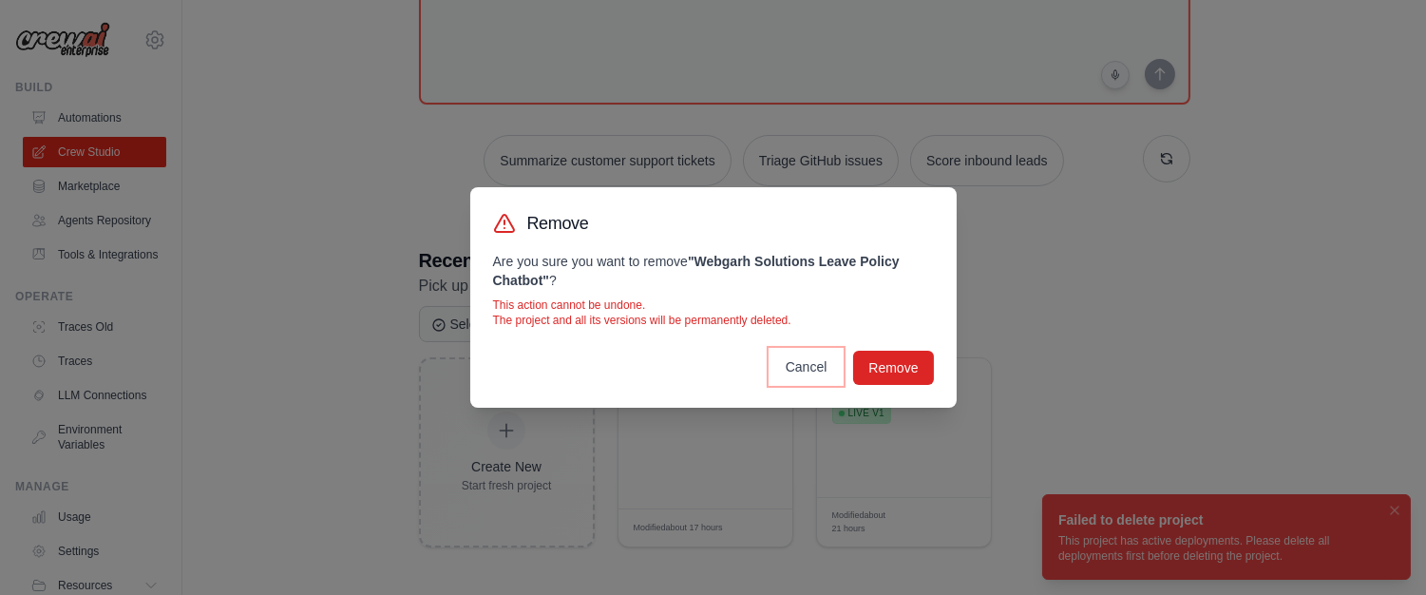
click at [799, 368] on button "Cancel" at bounding box center [807, 367] width 72 height 34
